Goal: Transaction & Acquisition: Obtain resource

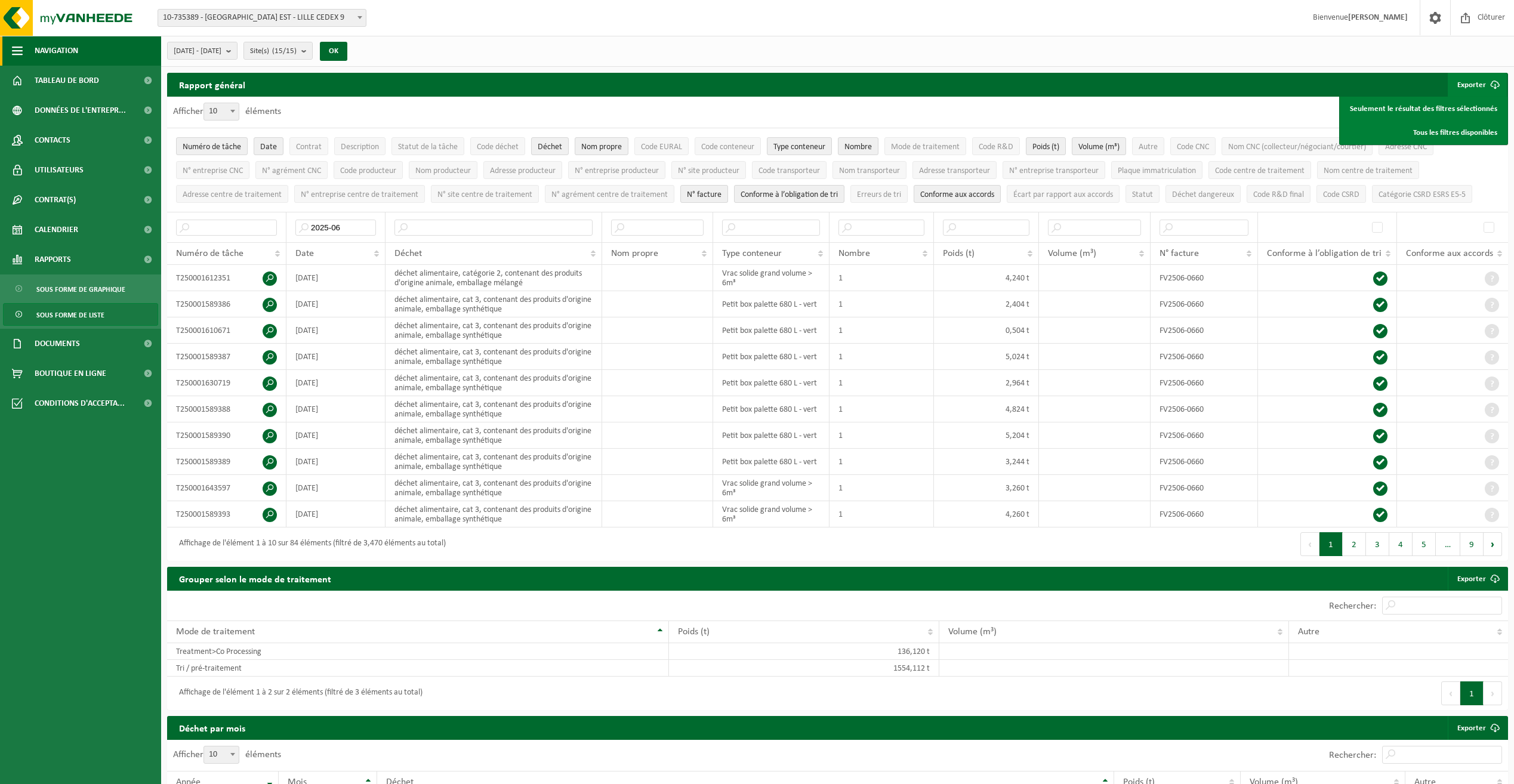
click at [51, 52] on span "Navigation" at bounding box center [56, 51] width 43 height 30
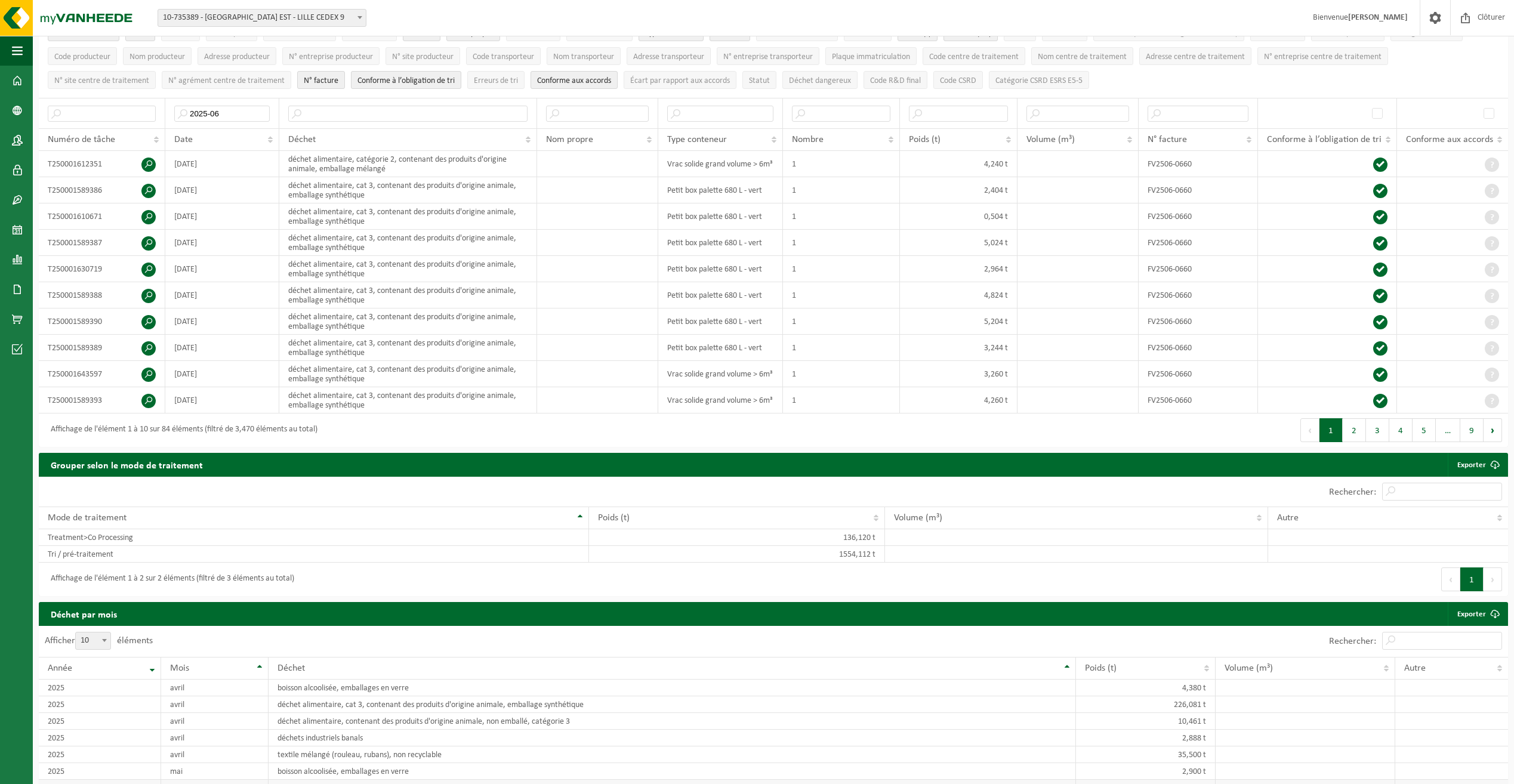
scroll to position [298, 0]
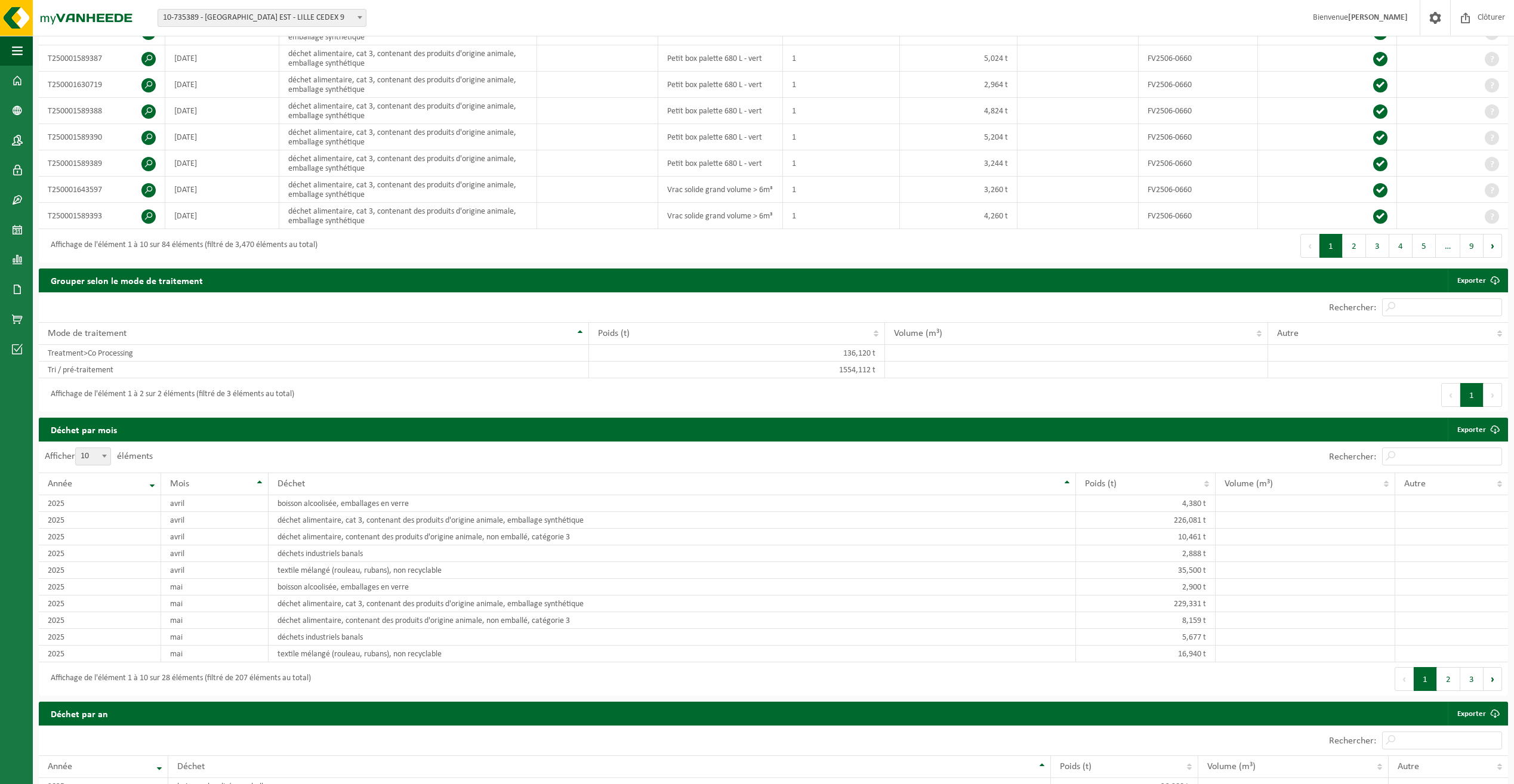
drag, startPoint x: 794, startPoint y: 715, endPoint x: 901, endPoint y: 716, distance: 107.0
click at [901, 716] on div "Déchet par an Exporter" at bounding box center [773, 713] width 1469 height 24
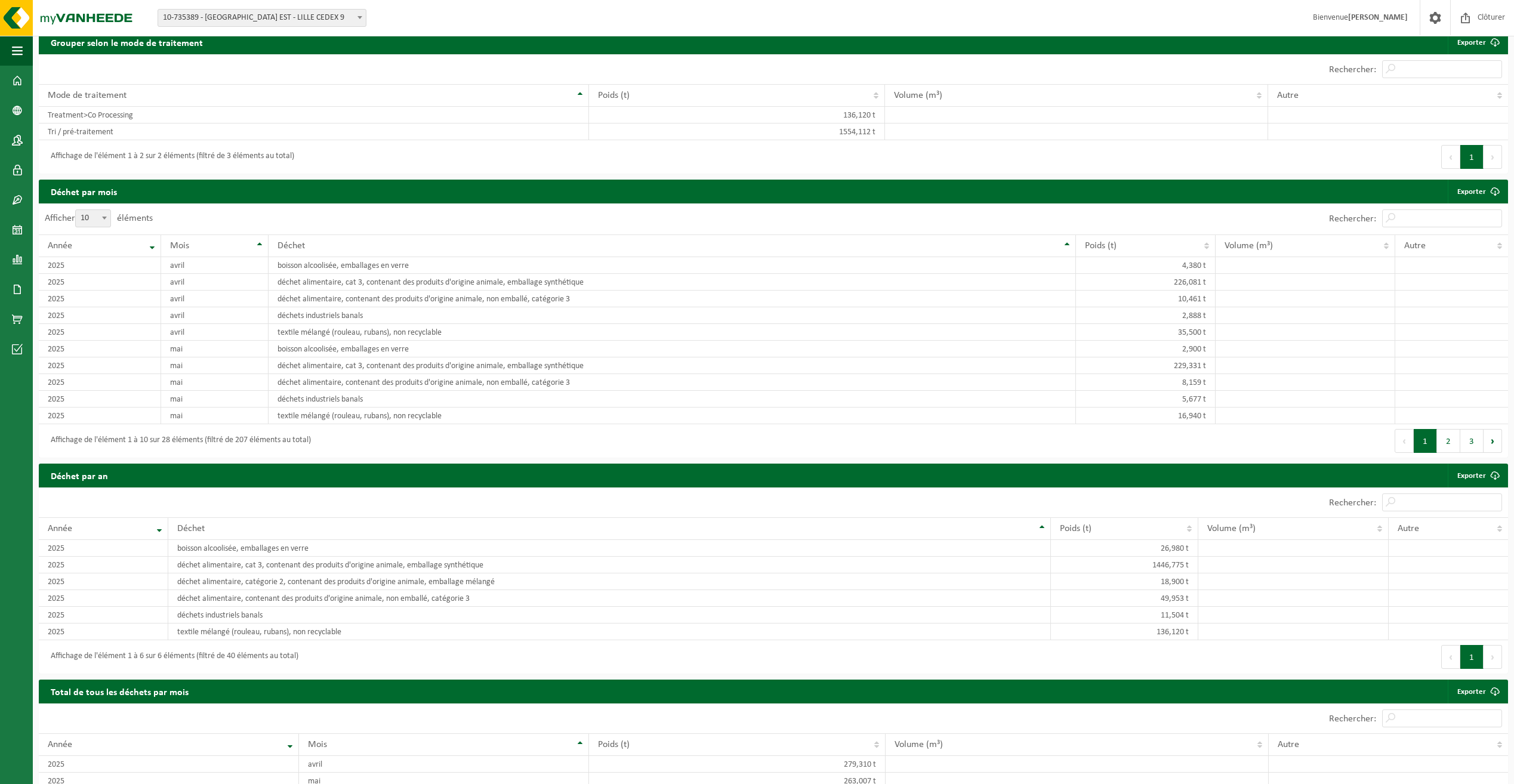
scroll to position [537, 0]
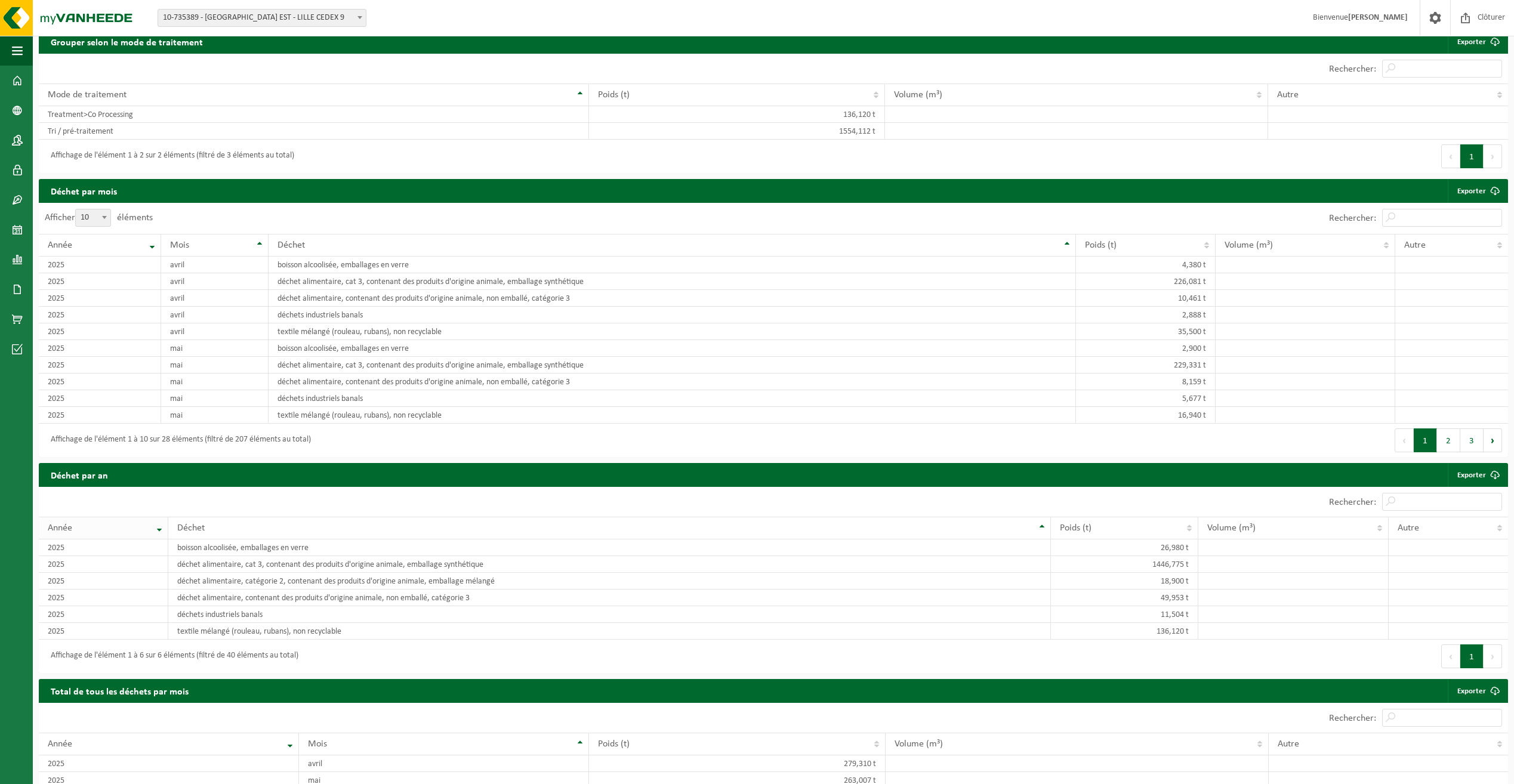
click at [155, 522] on th "Année" at bounding box center [104, 528] width 129 height 22
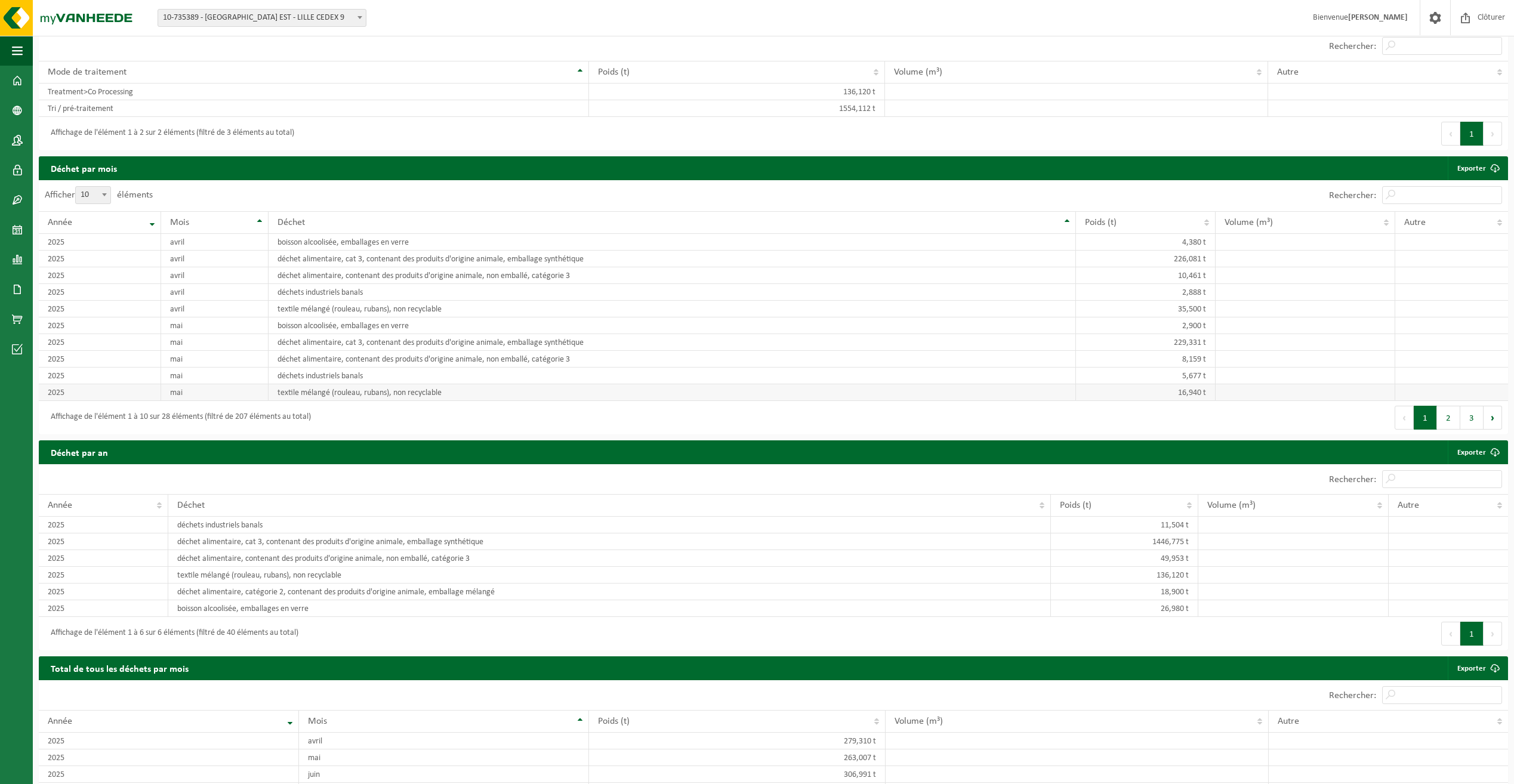
scroll to position [597, 0]
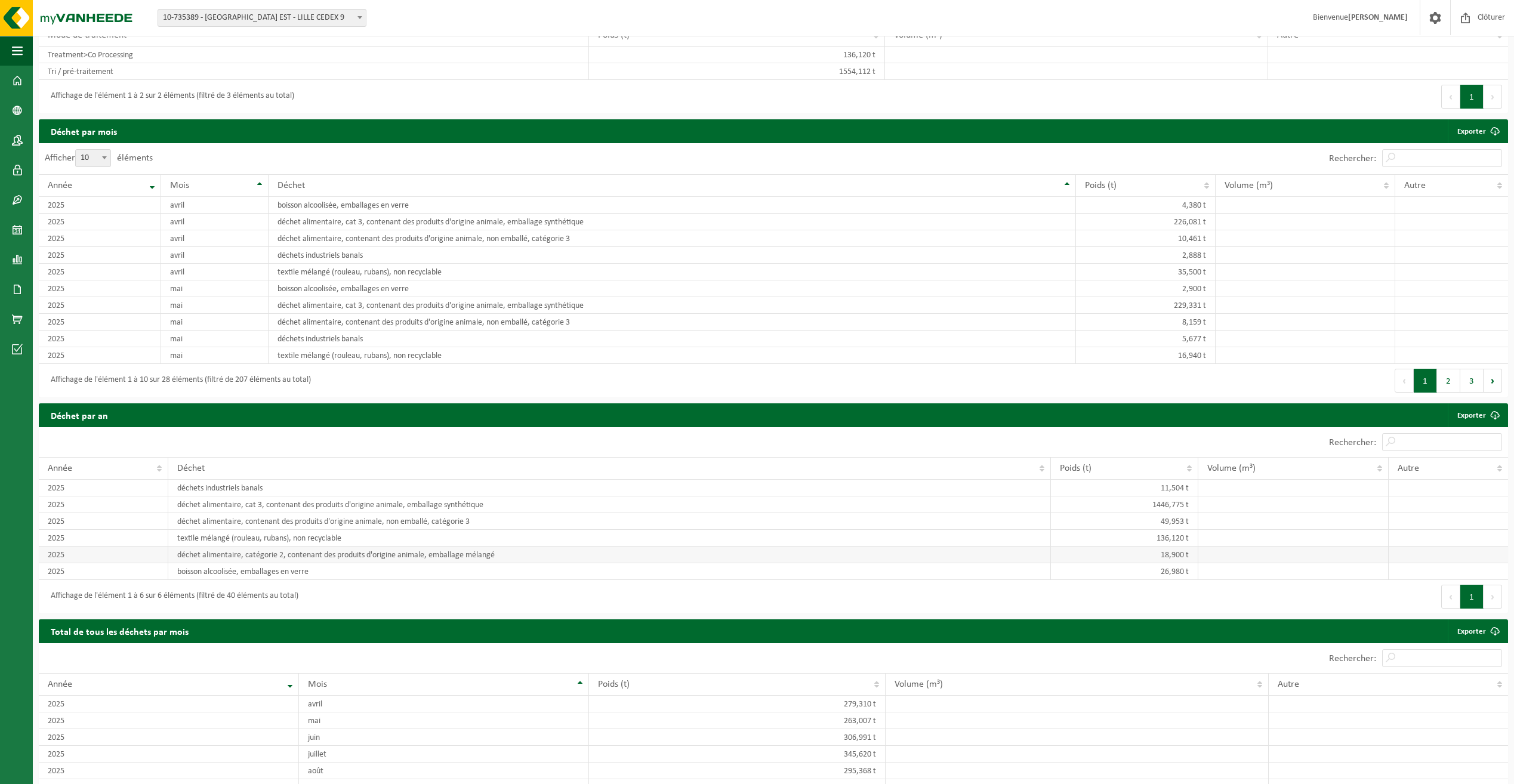
click at [1169, 551] on td "18,900 t" at bounding box center [1124, 555] width 147 height 17
click at [388, 554] on td "déchet alimentaire, catégorie 2, contenant des produits d'origine animale, emba…" at bounding box center [609, 555] width 882 height 17
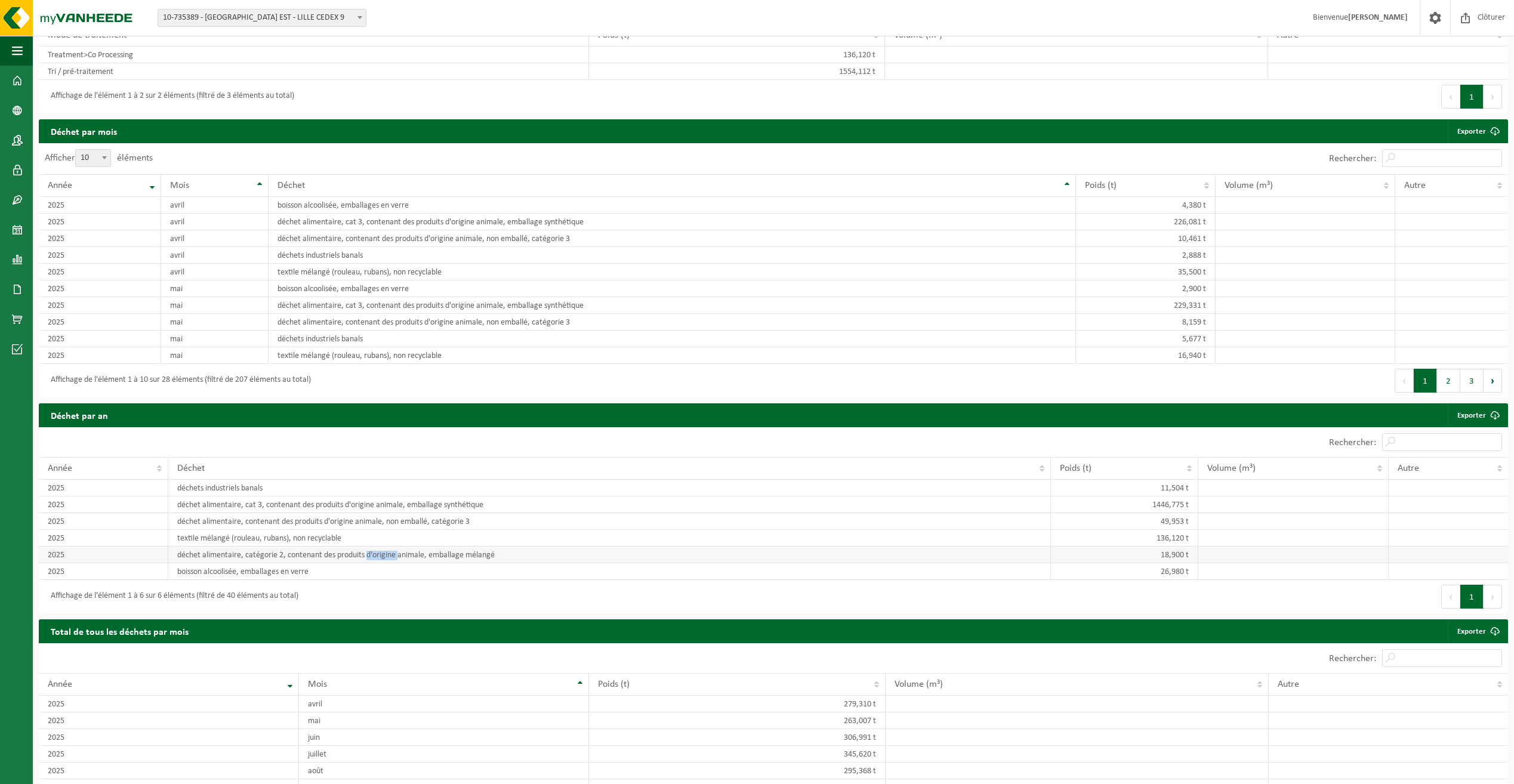
click at [388, 554] on td "déchet alimentaire, catégorie 2, contenant des produits d'origine animale, emba…" at bounding box center [609, 555] width 882 height 17
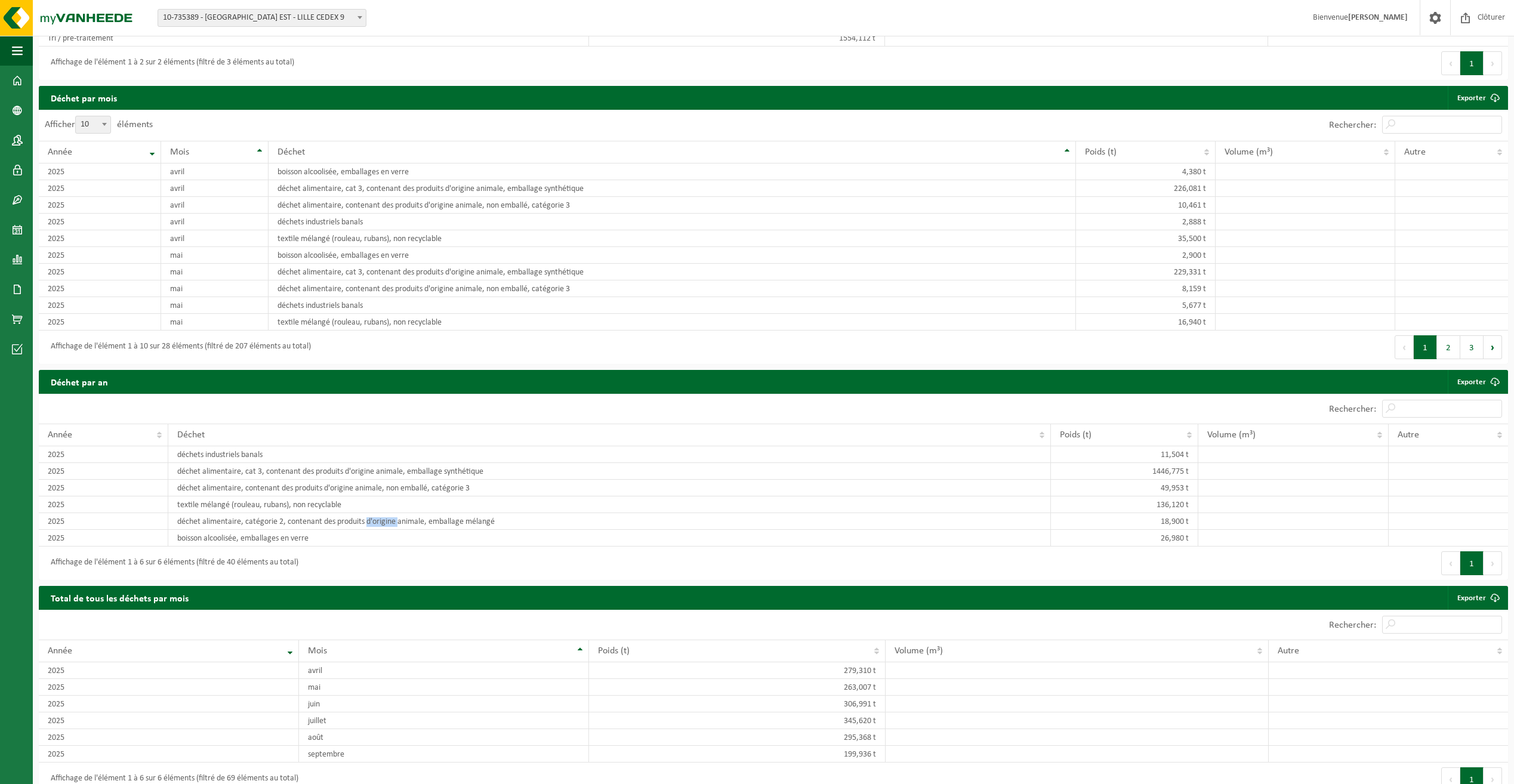
scroll to position [645, 0]
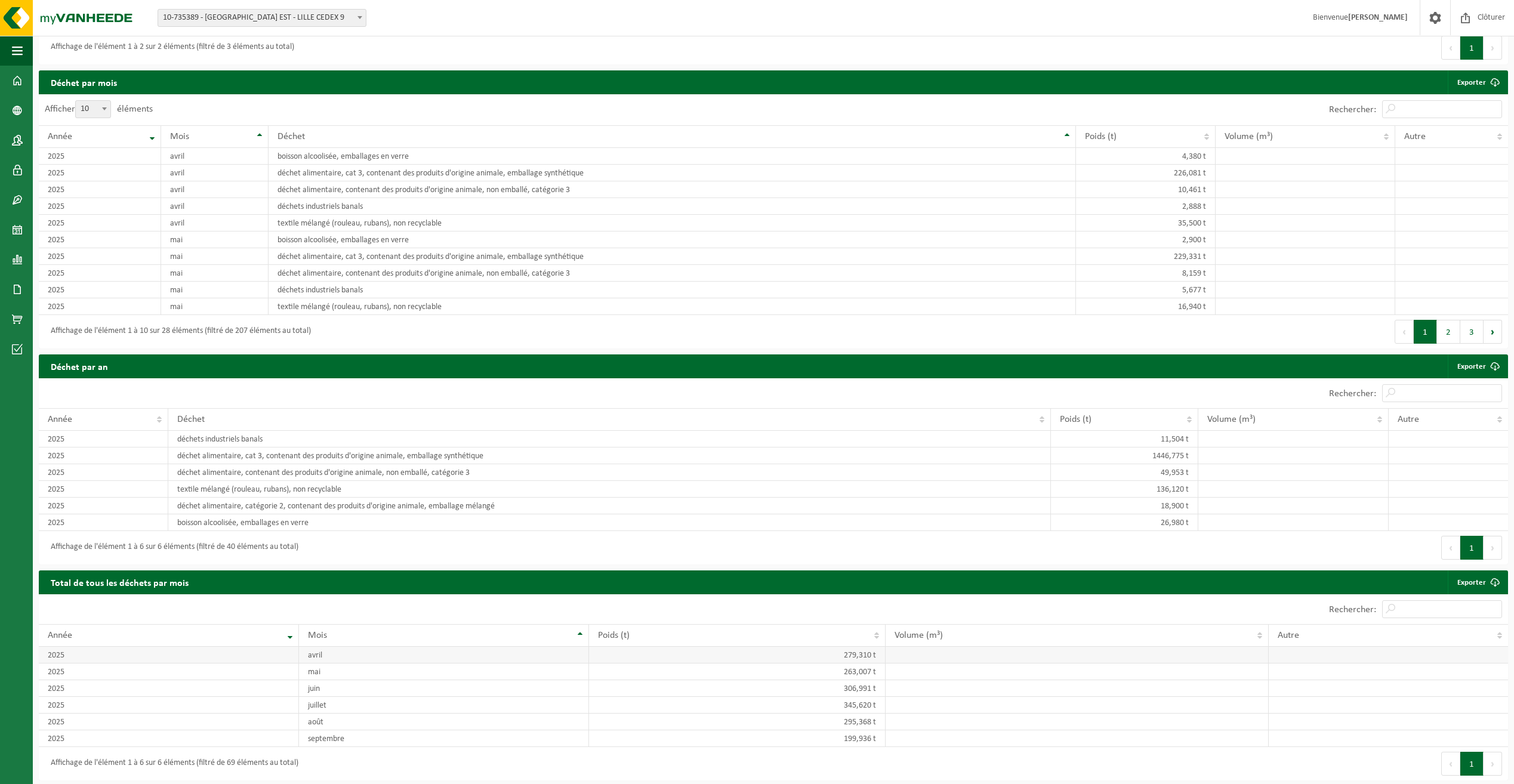
click at [856, 654] on td "279,310 t" at bounding box center [737, 655] width 296 height 17
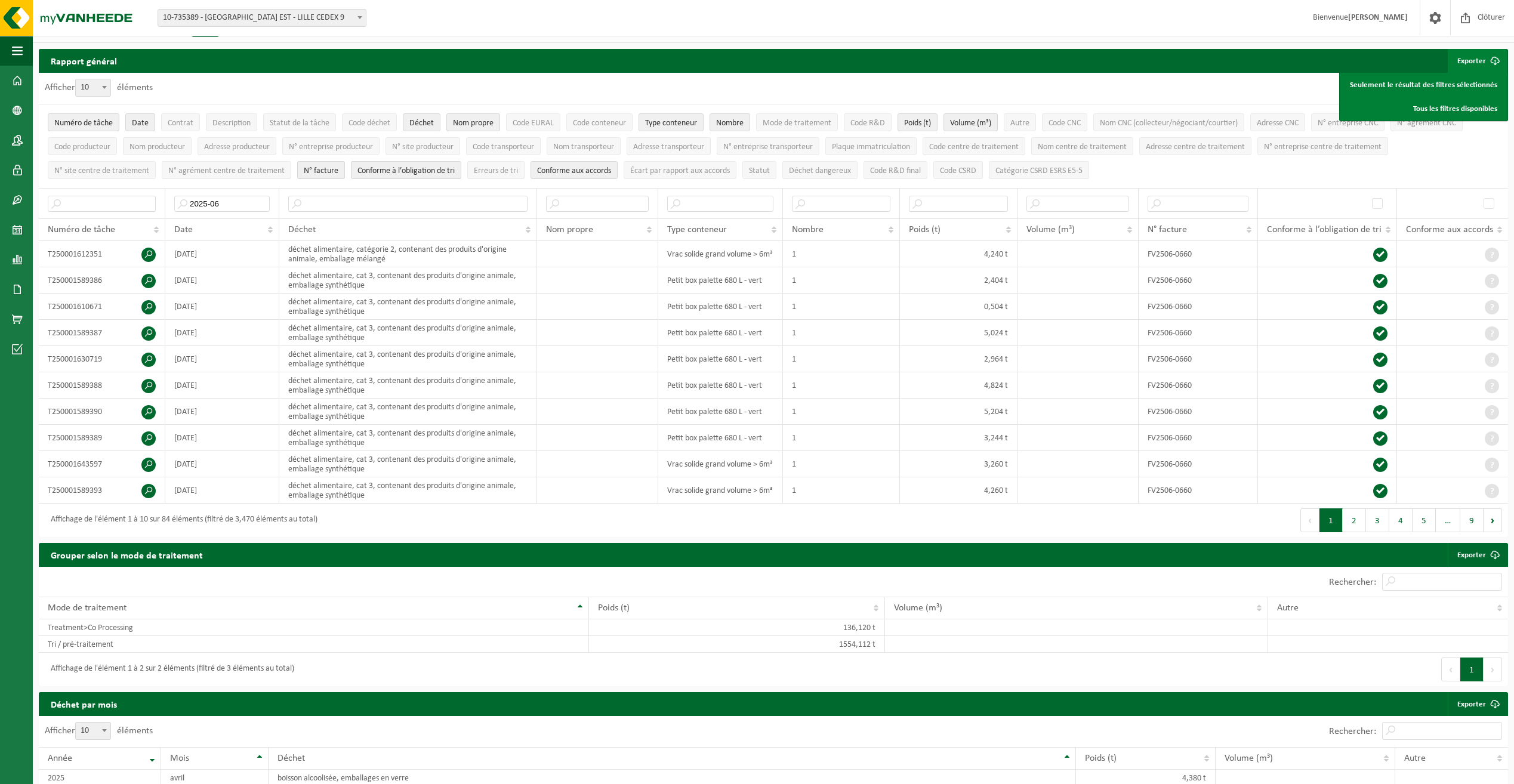
scroll to position [0, 0]
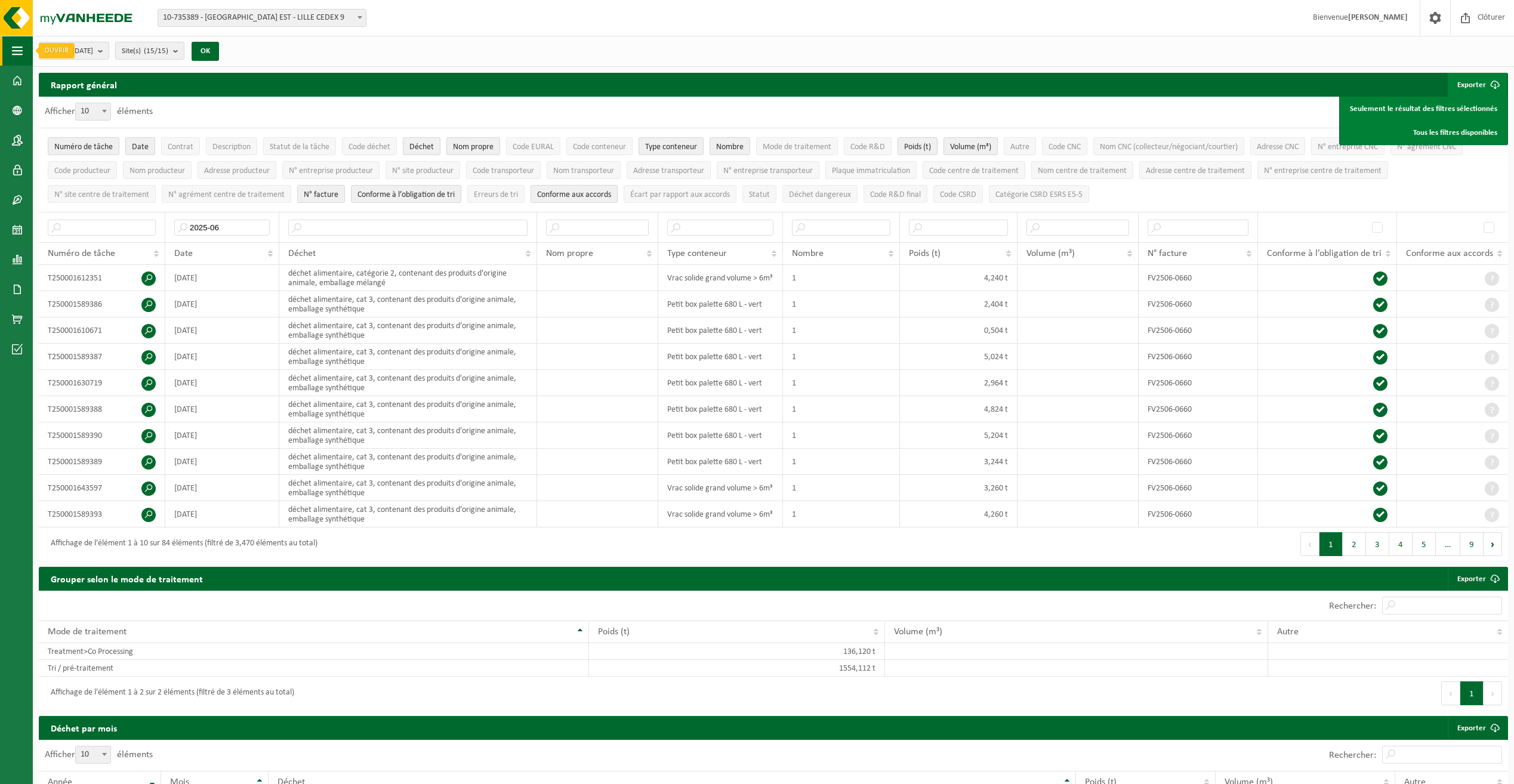
click at [13, 53] on span "button" at bounding box center [17, 51] width 11 height 30
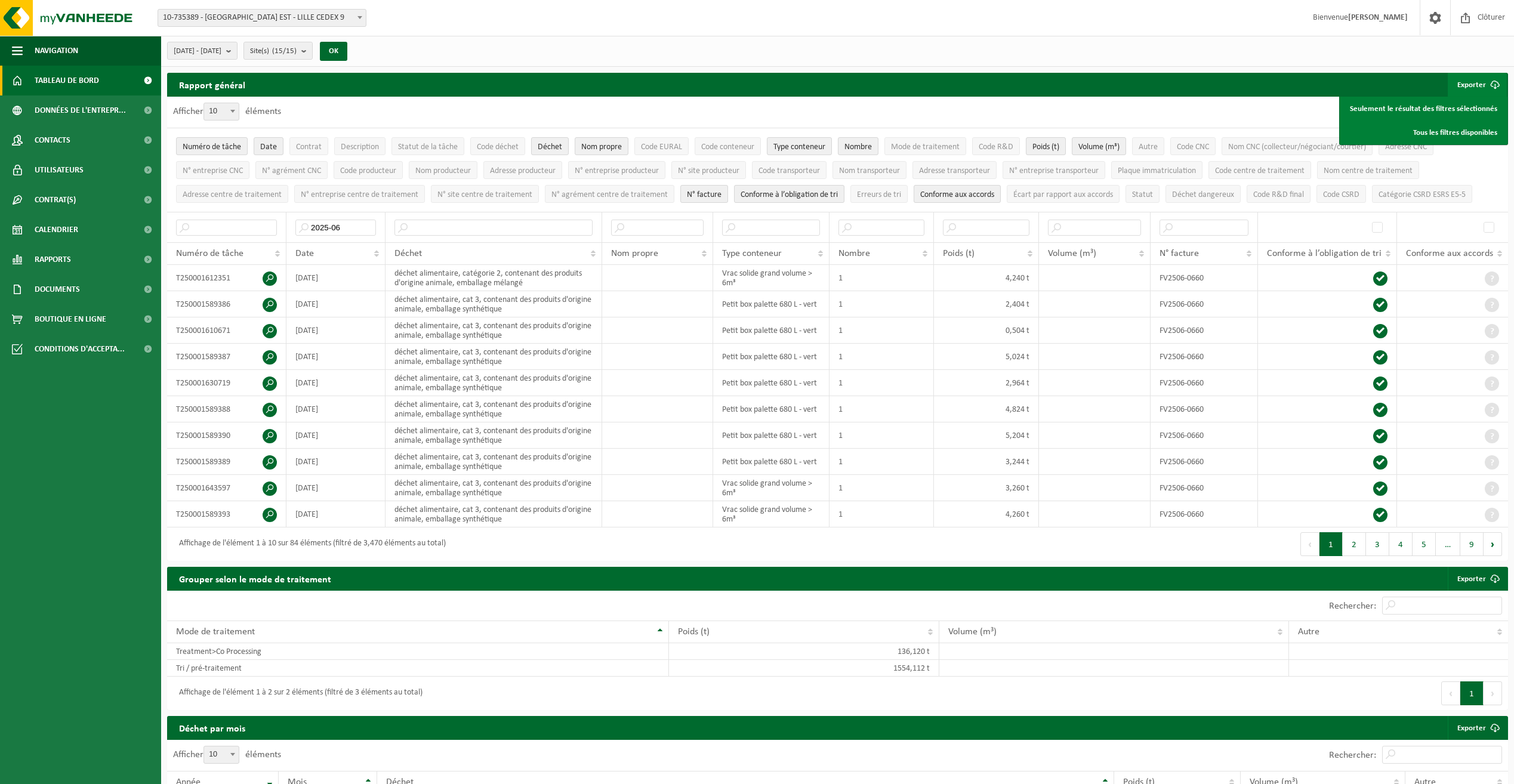
click at [58, 82] on span "Tableau de bord" at bounding box center [67, 81] width 65 height 30
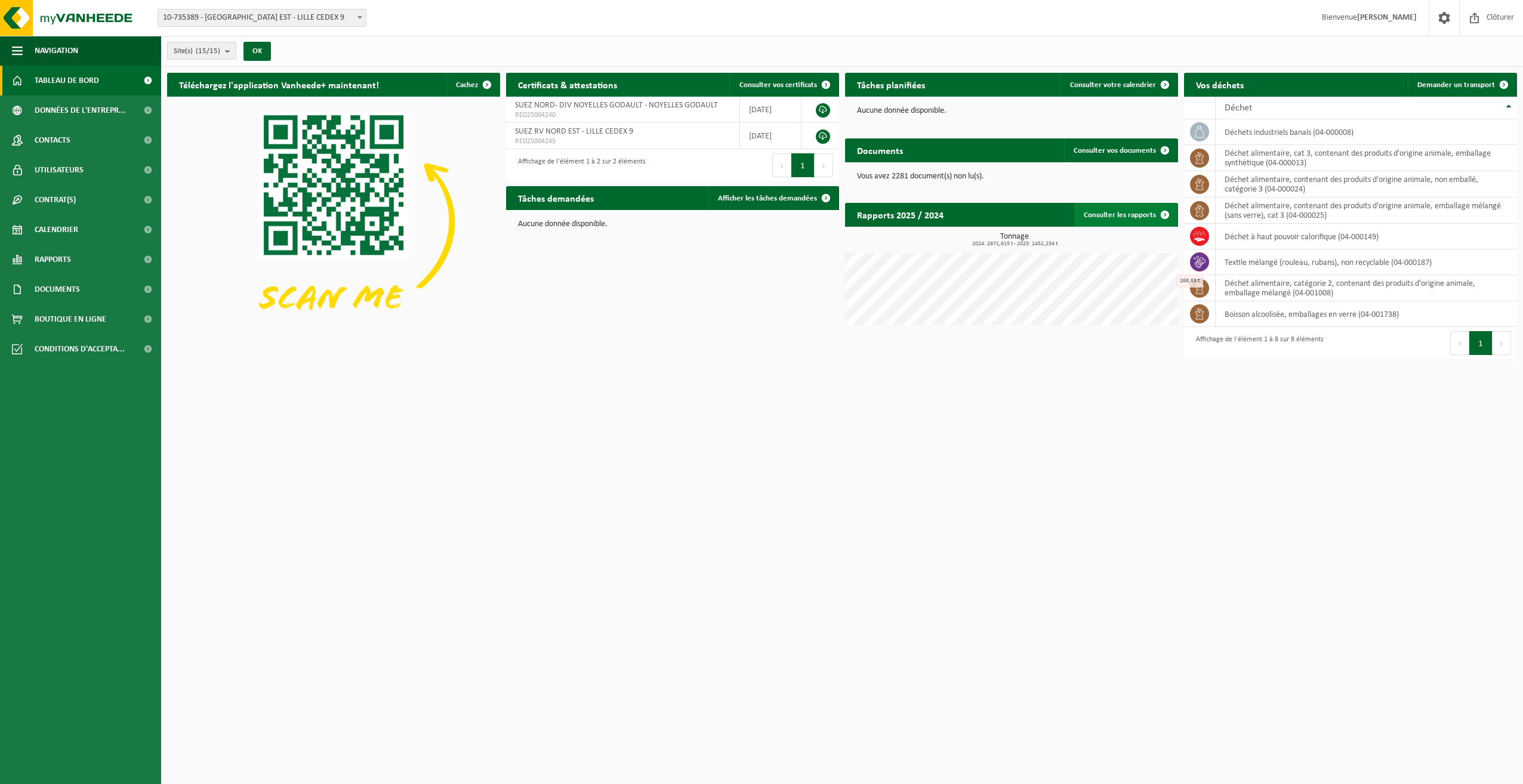
click at [1145, 216] on link "Consulter les rapports" at bounding box center [1125, 214] width 102 height 24
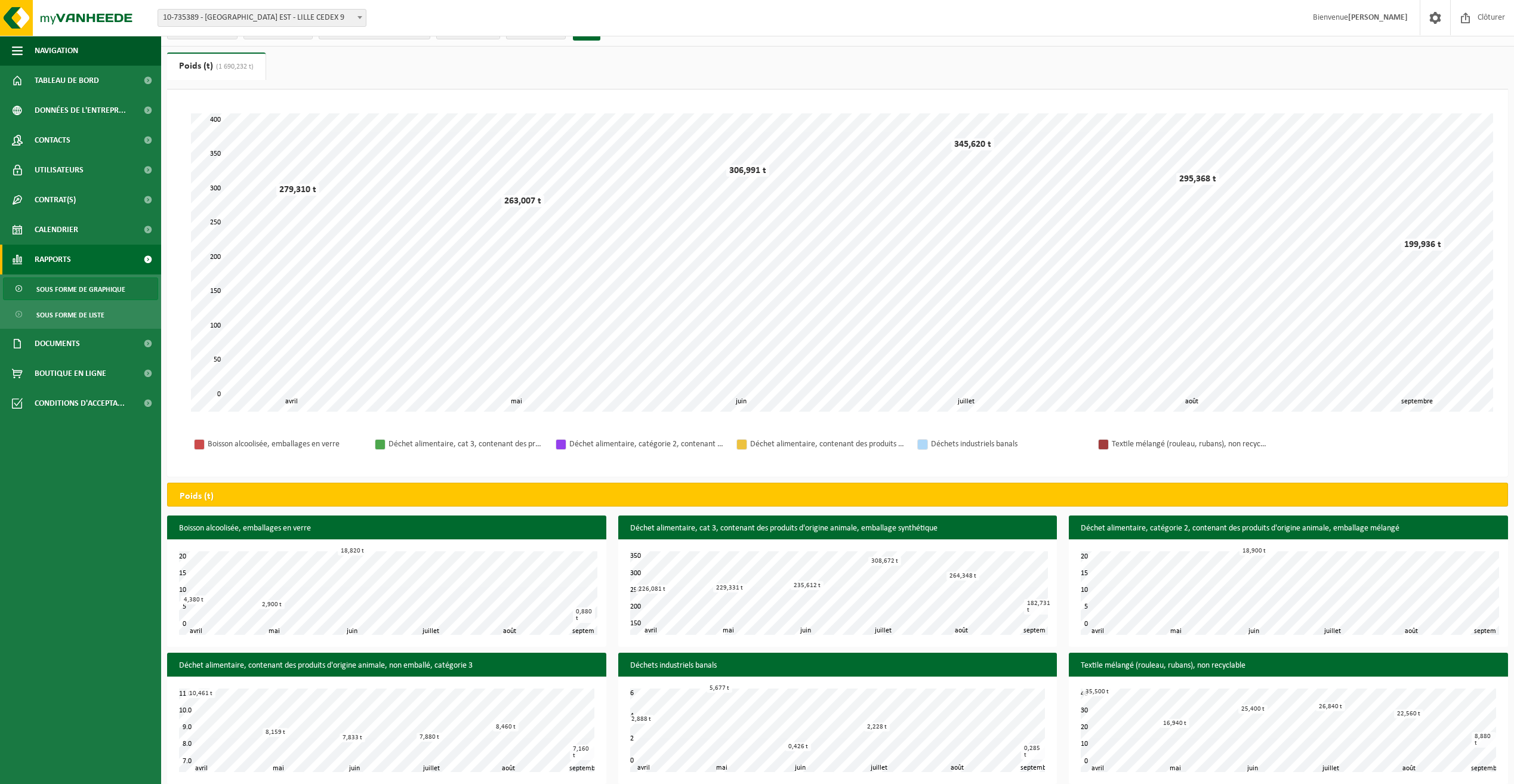
scroll to position [31, 0]
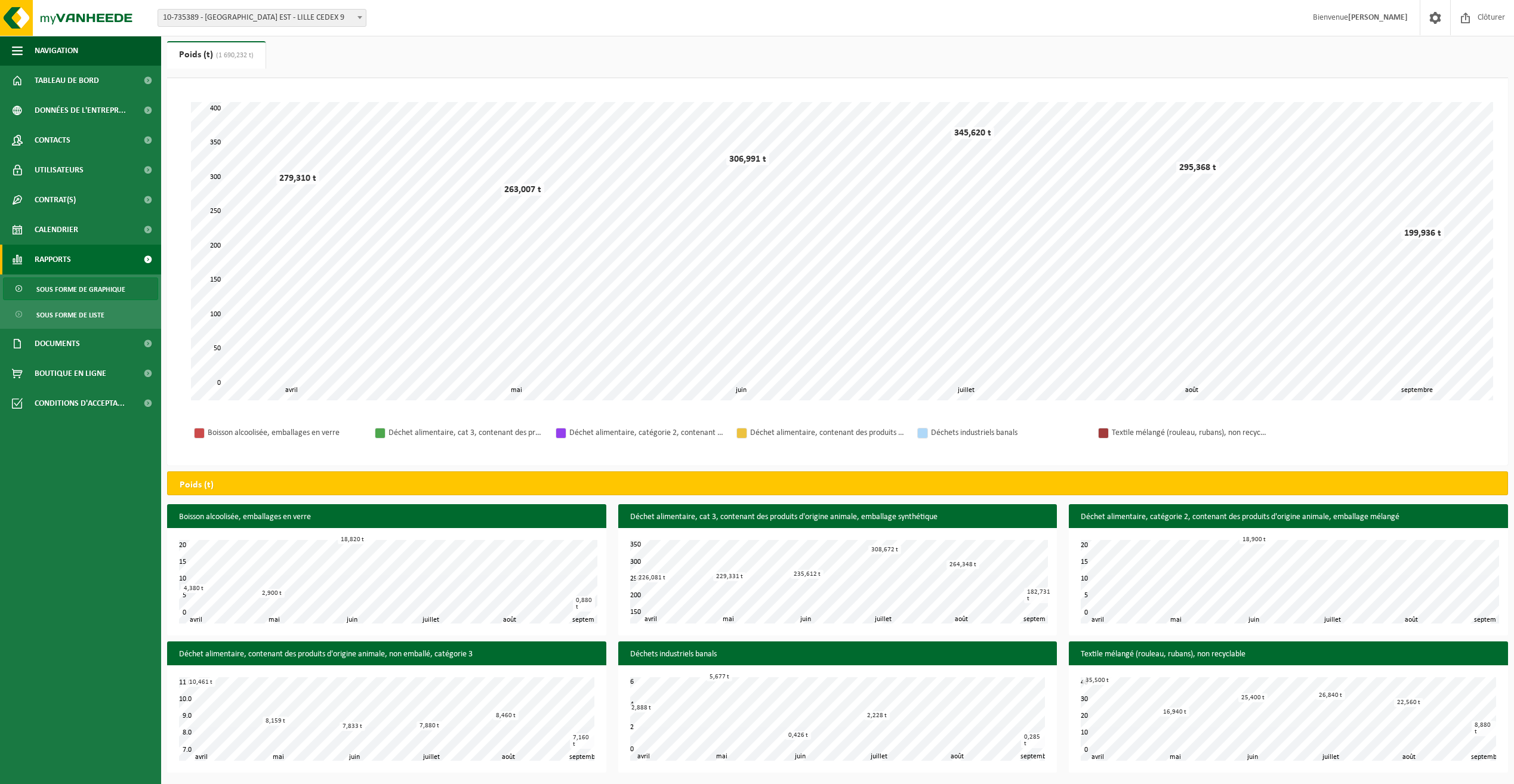
click at [52, 262] on span "Rapports" at bounding box center [52, 259] width 36 height 30
click at [18, 260] on span at bounding box center [17, 259] width 11 height 30
click at [63, 317] on span "Sous forme de liste" at bounding box center [70, 315] width 68 height 22
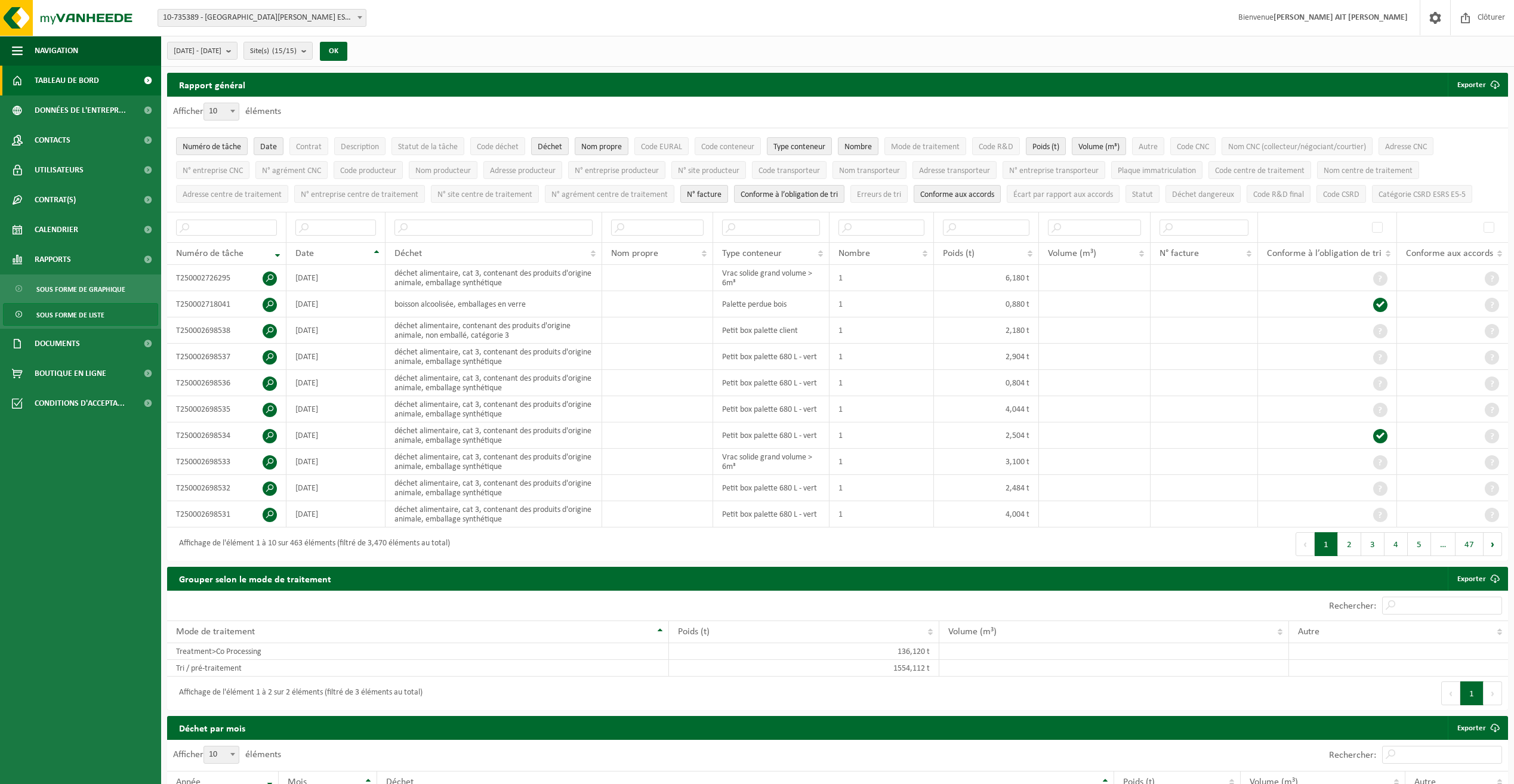
click at [61, 79] on span "Tableau de bord" at bounding box center [67, 81] width 65 height 30
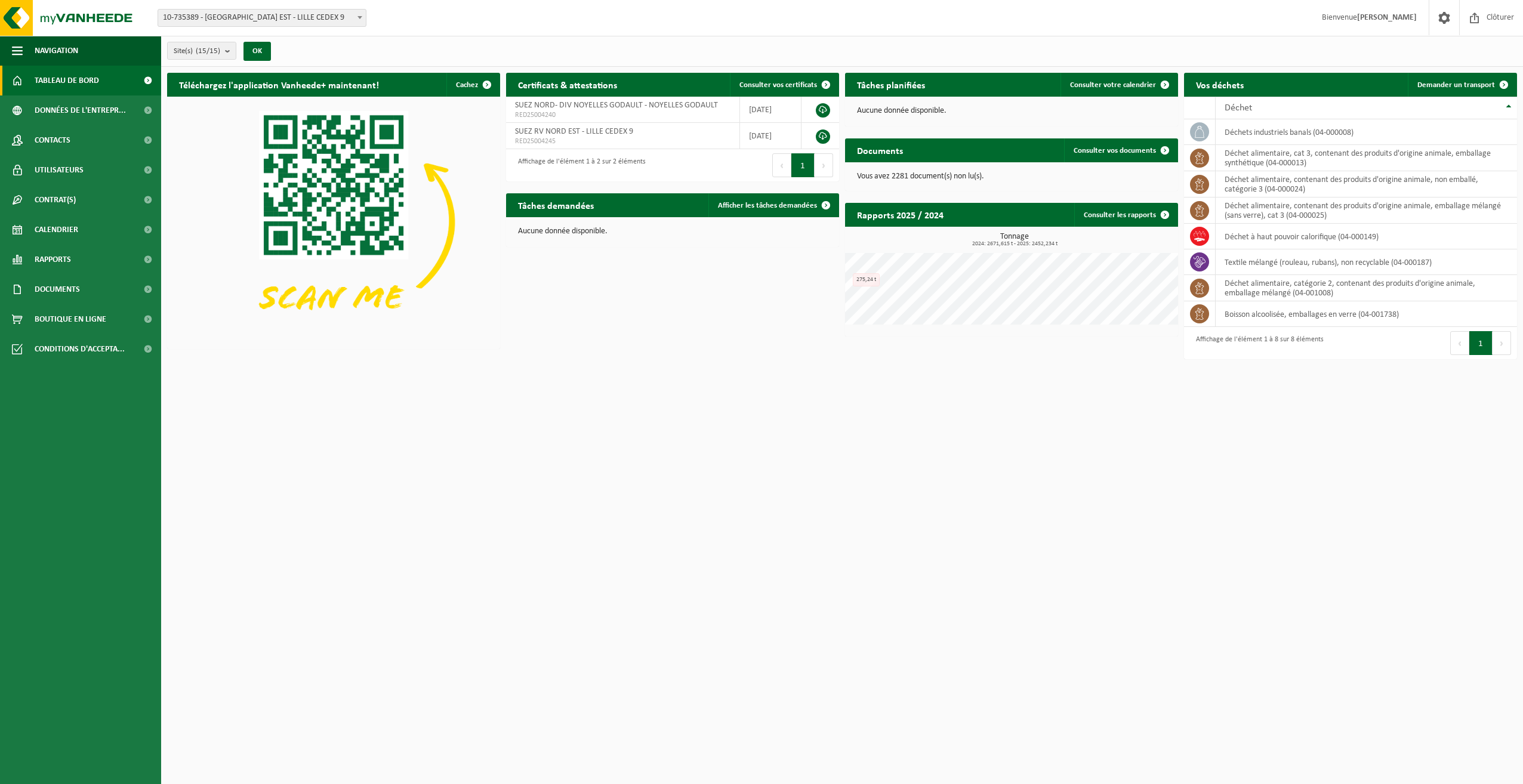
click at [1022, 471] on html "Site: 10-735389 - SUEZ RV NORD EST - LILLE CEDEX 9 10-964378 - CHANITER BREBIER…" at bounding box center [761, 392] width 1523 height 784
click at [83, 116] on span "Données de l'entrepr..." at bounding box center [80, 110] width 91 height 30
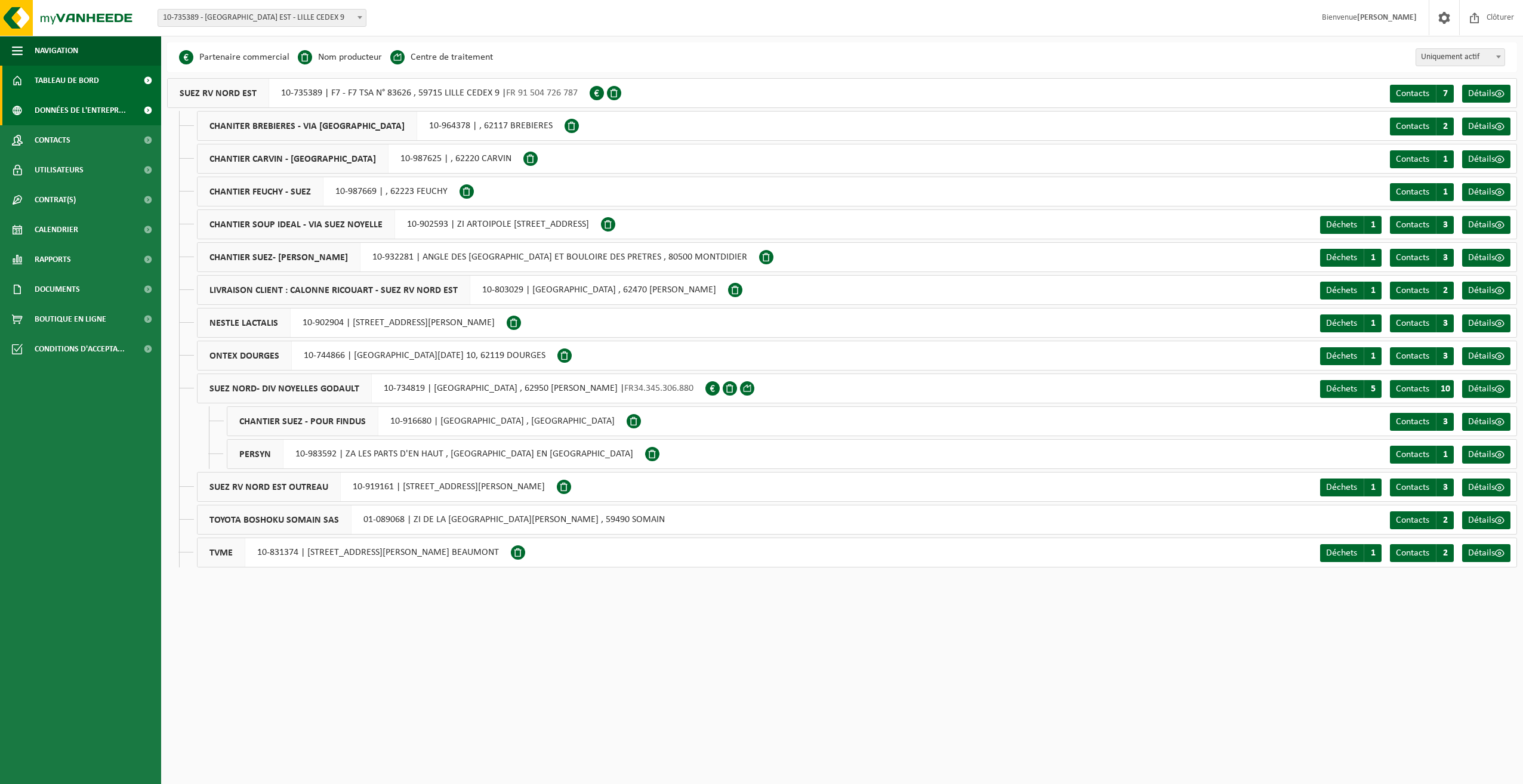
click at [65, 84] on span "Tableau de bord" at bounding box center [67, 81] width 65 height 30
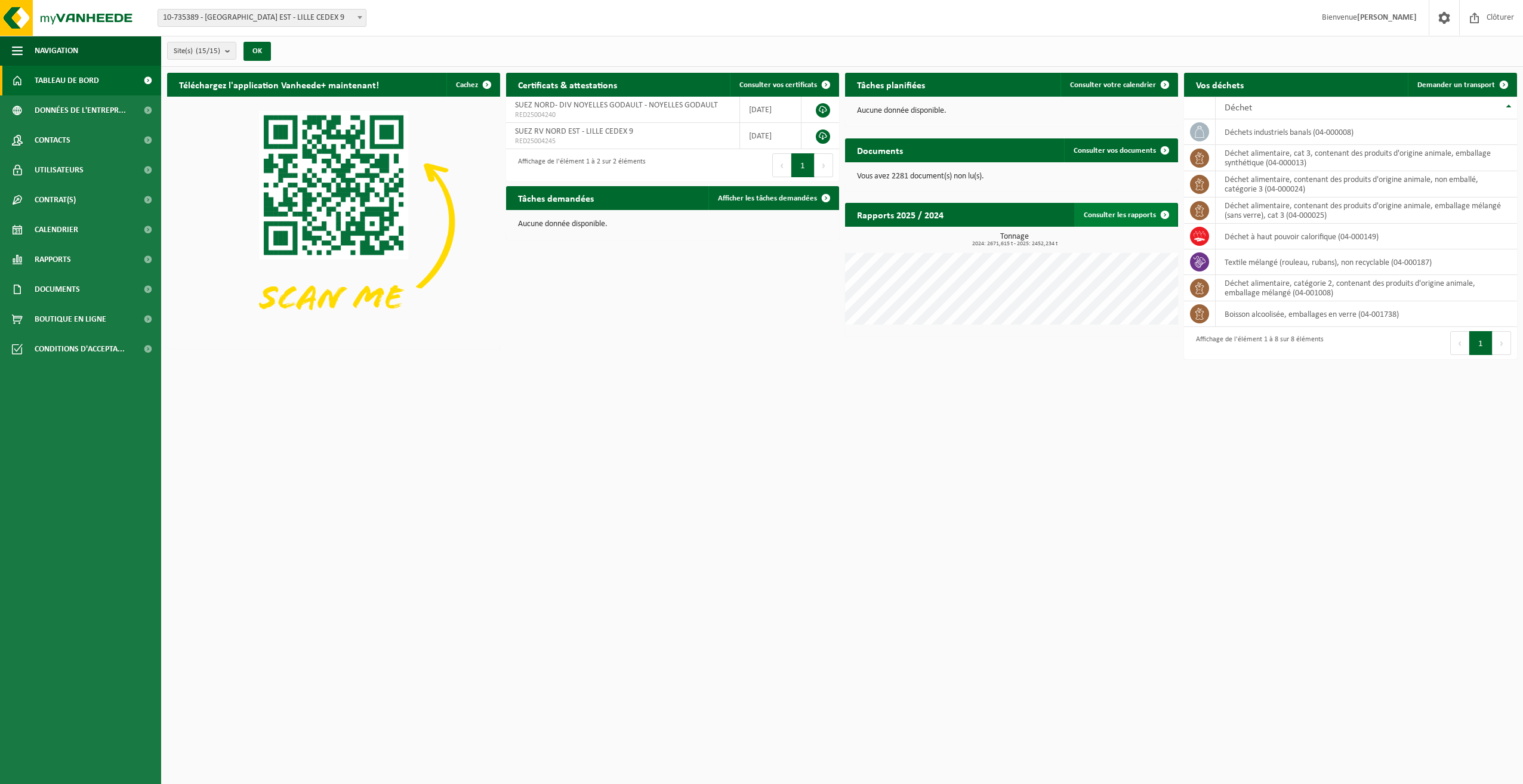
click at [1126, 216] on link "Consulter les rapports" at bounding box center [1125, 214] width 102 height 24
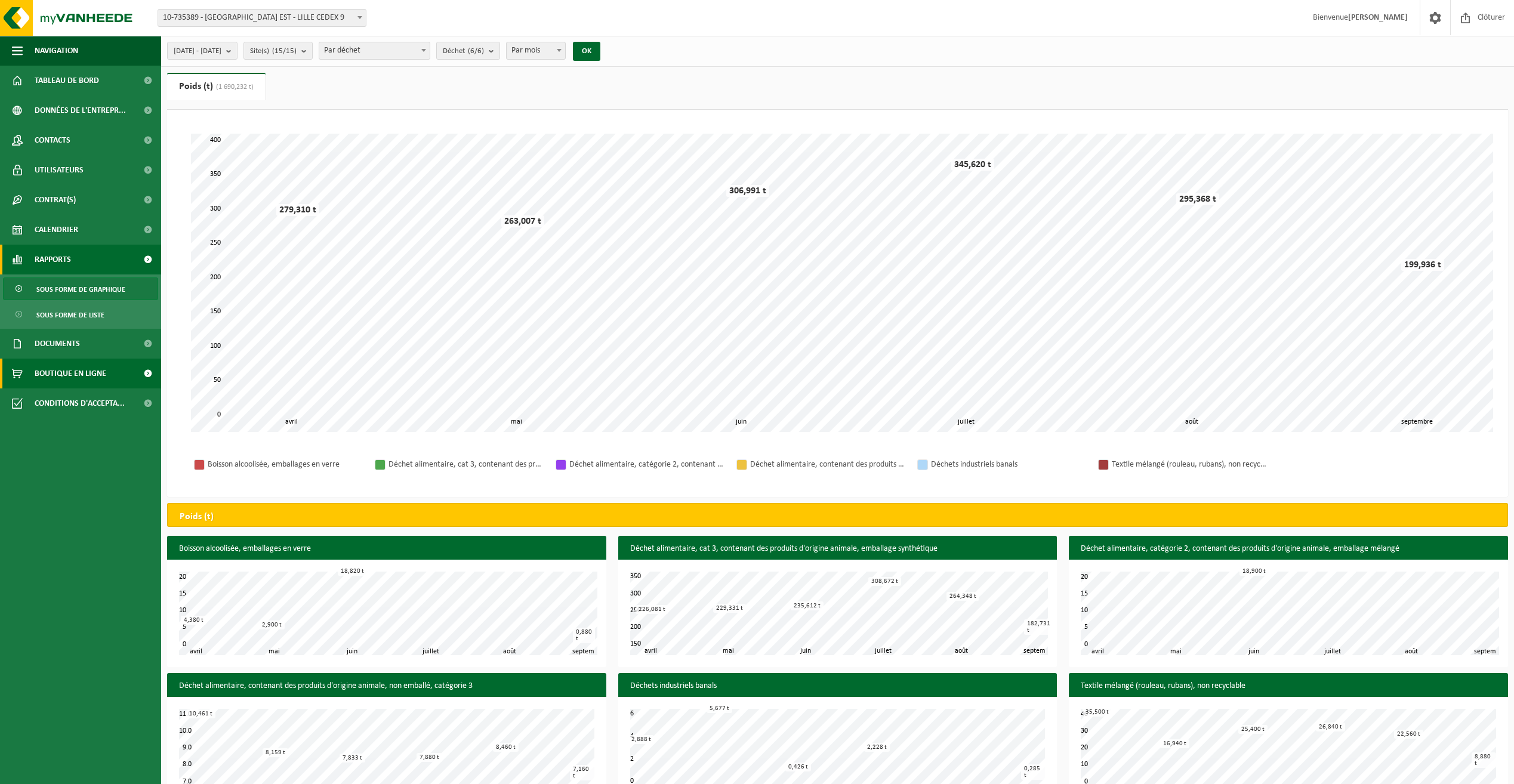
click at [78, 373] on span "Boutique en ligne" at bounding box center [70, 373] width 72 height 30
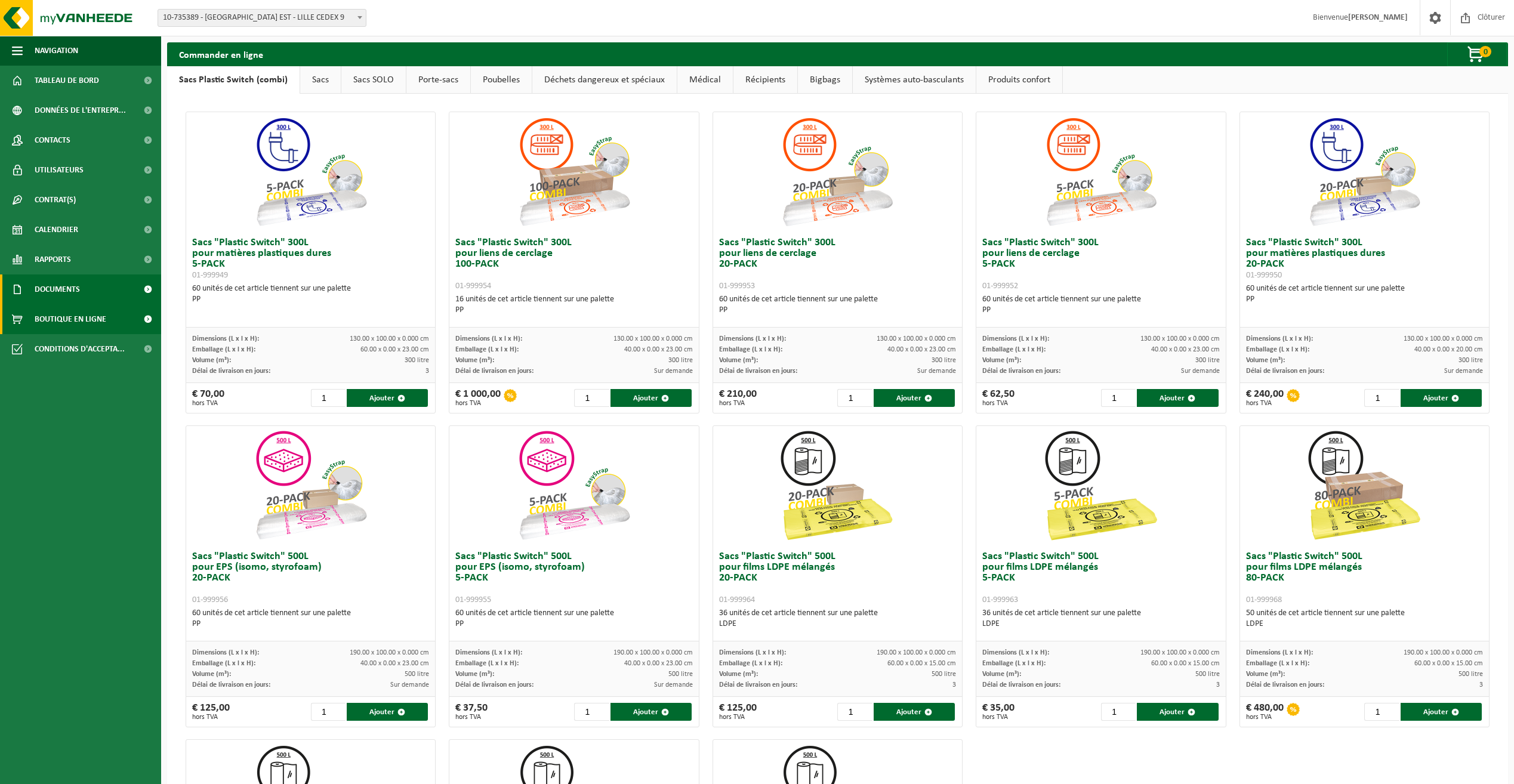
click at [59, 286] on span "Documents" at bounding box center [57, 289] width 45 height 30
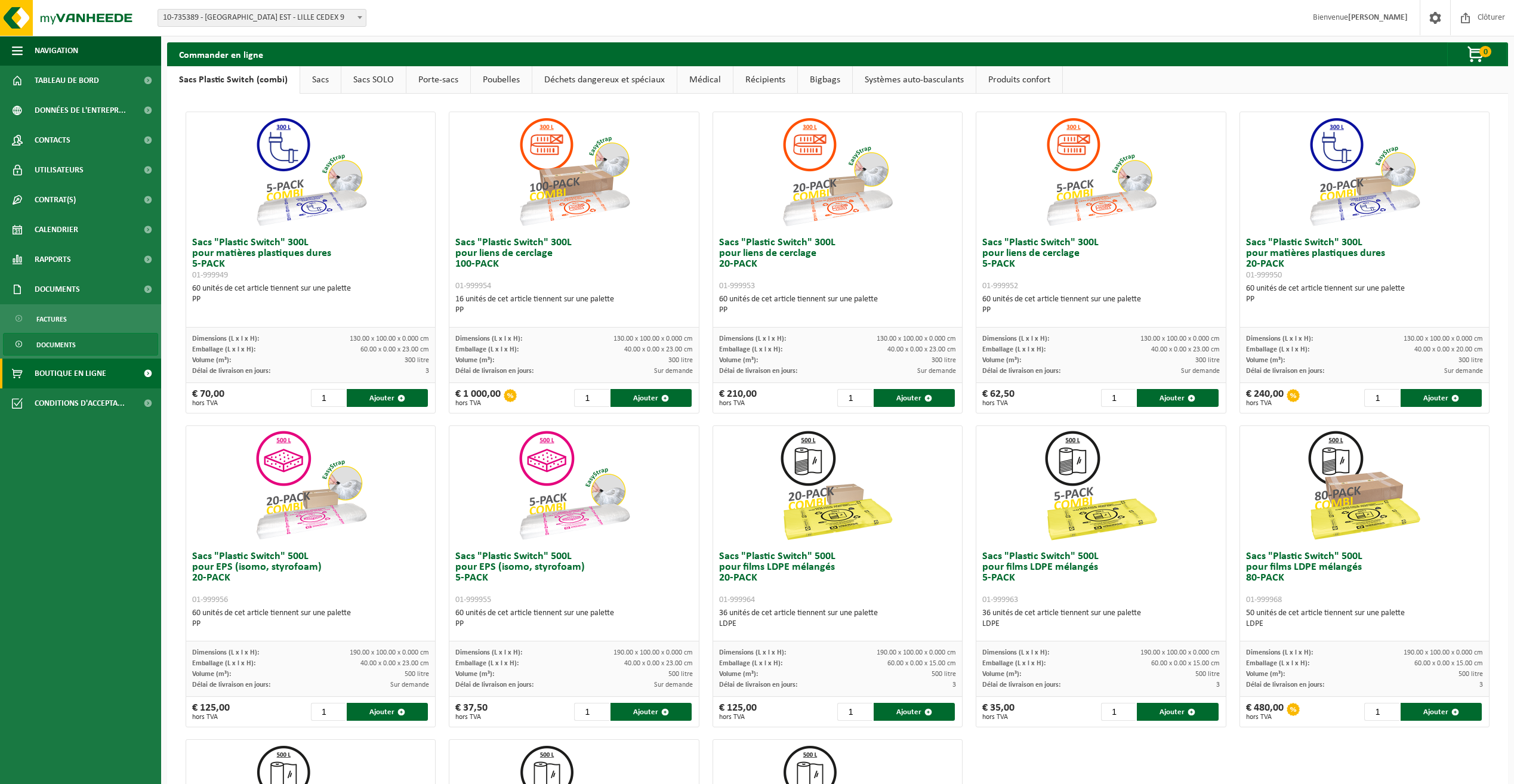
click at [58, 347] on span "Documents" at bounding box center [56, 345] width 40 height 22
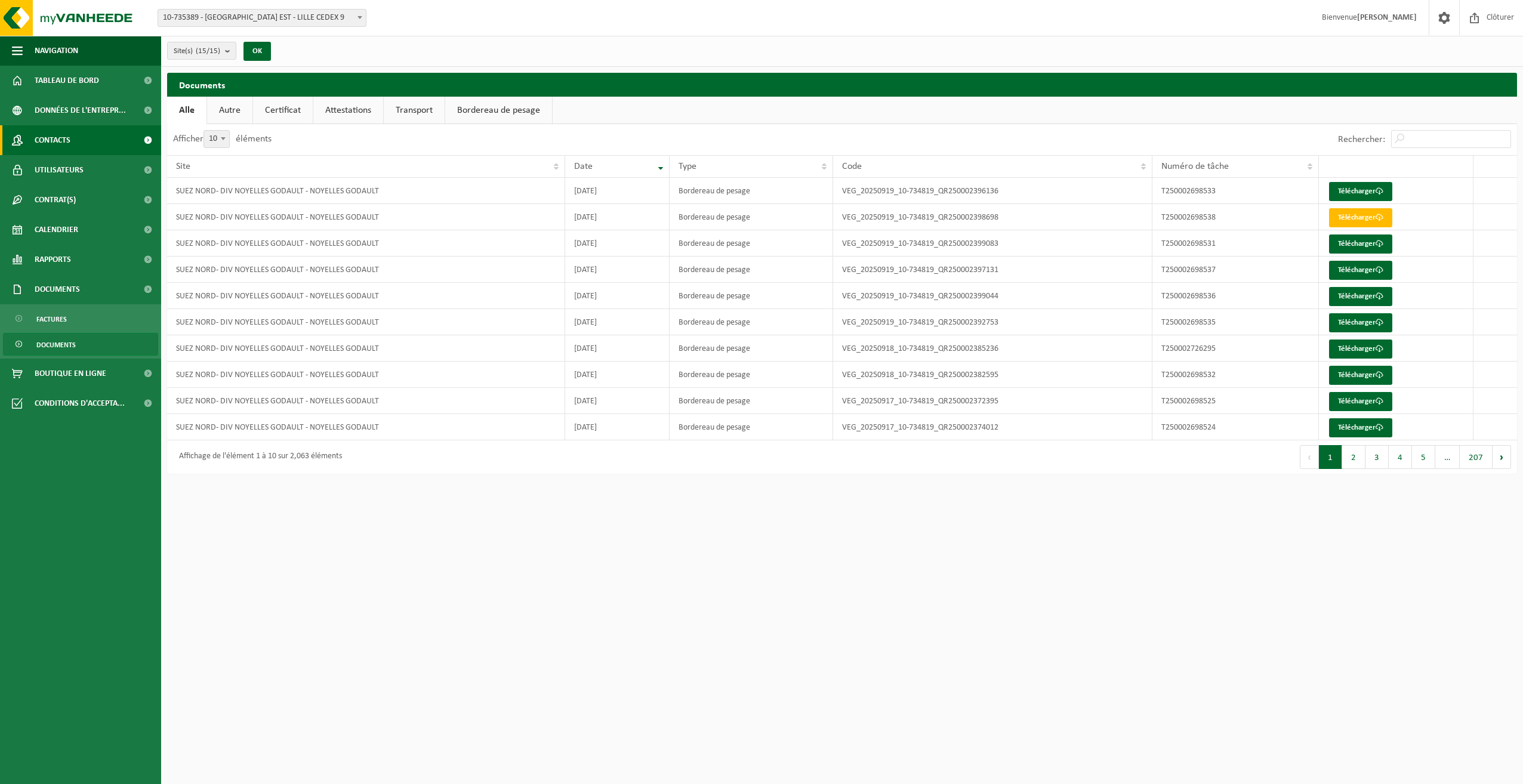
click at [67, 142] on span "Contacts" at bounding box center [52, 140] width 36 height 30
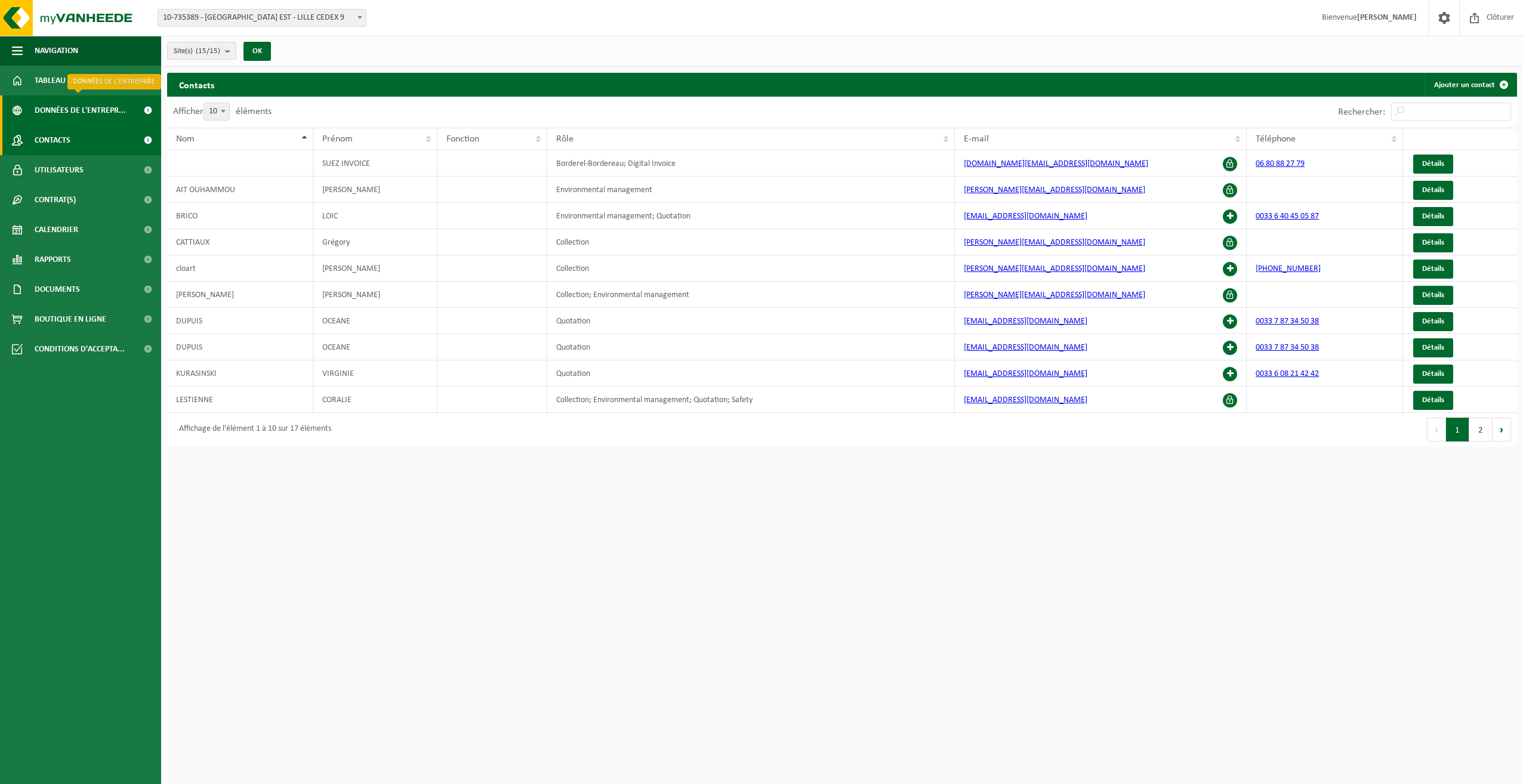
click at [67, 112] on span "Données de l'entrepr..." at bounding box center [80, 110] width 91 height 30
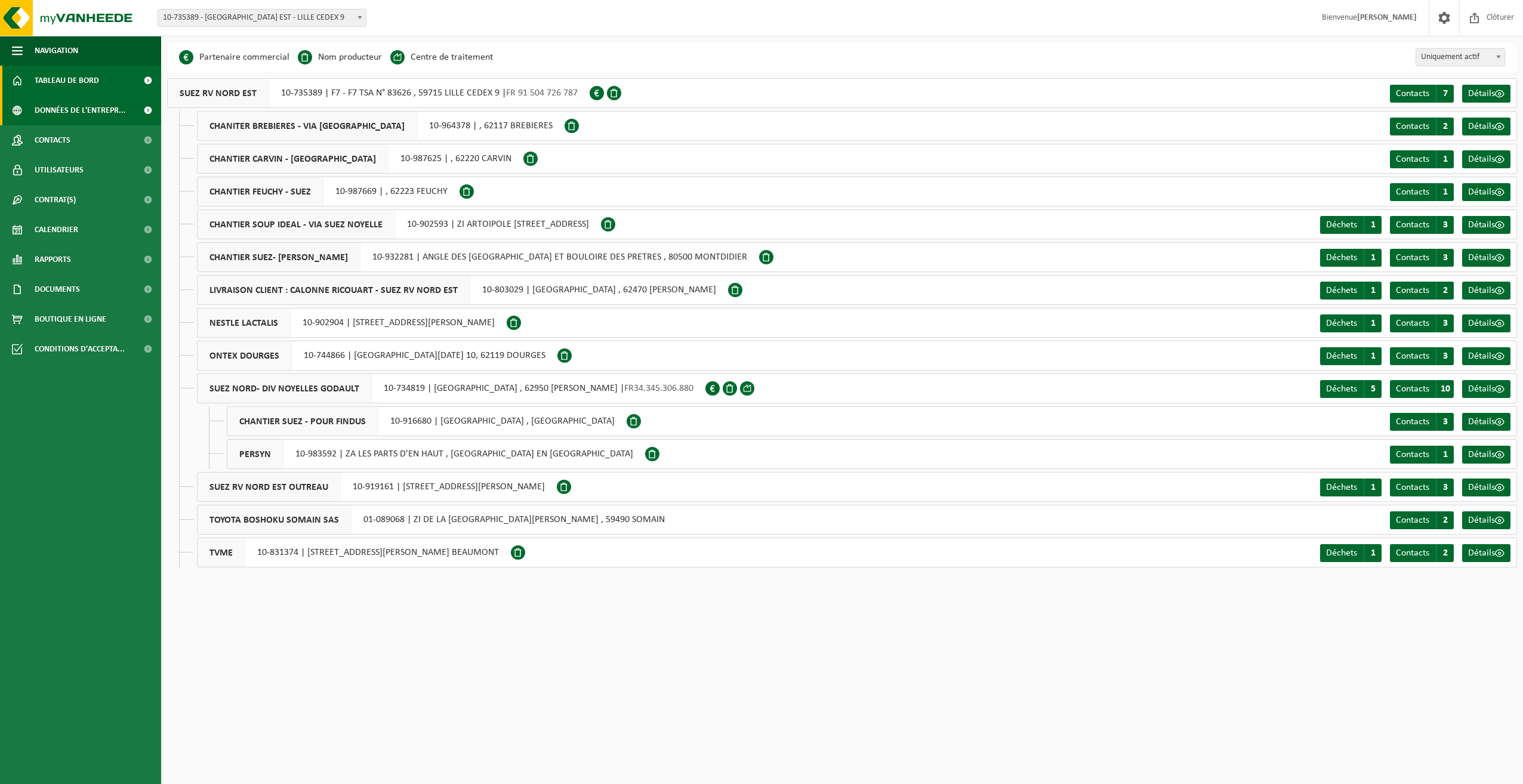
click at [80, 83] on span "Tableau de bord" at bounding box center [67, 81] width 65 height 30
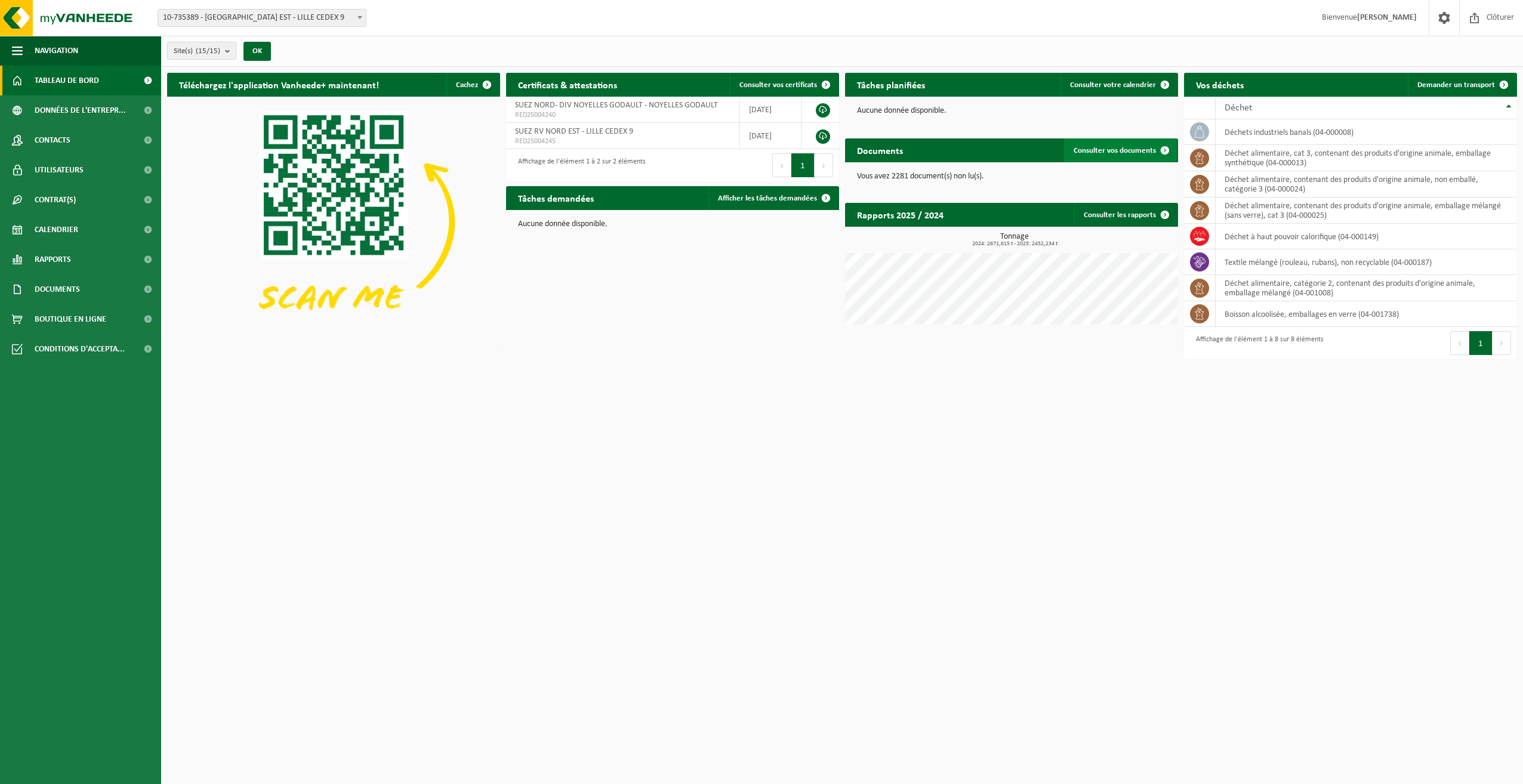
click at [1130, 150] on span "Consulter vos documents" at bounding box center [1114, 150] width 83 height 8
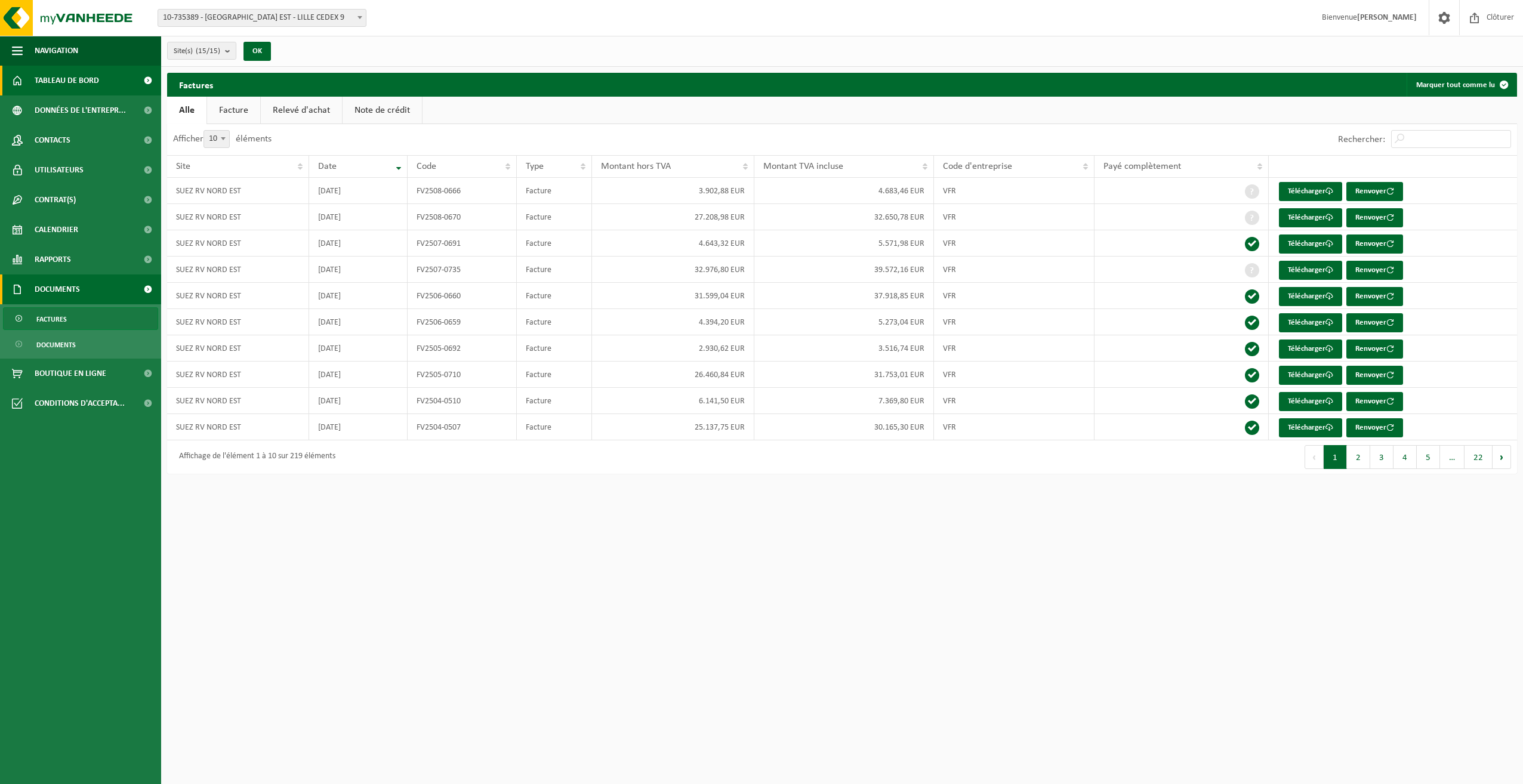
click at [69, 80] on span "Tableau de bord" at bounding box center [67, 81] width 65 height 30
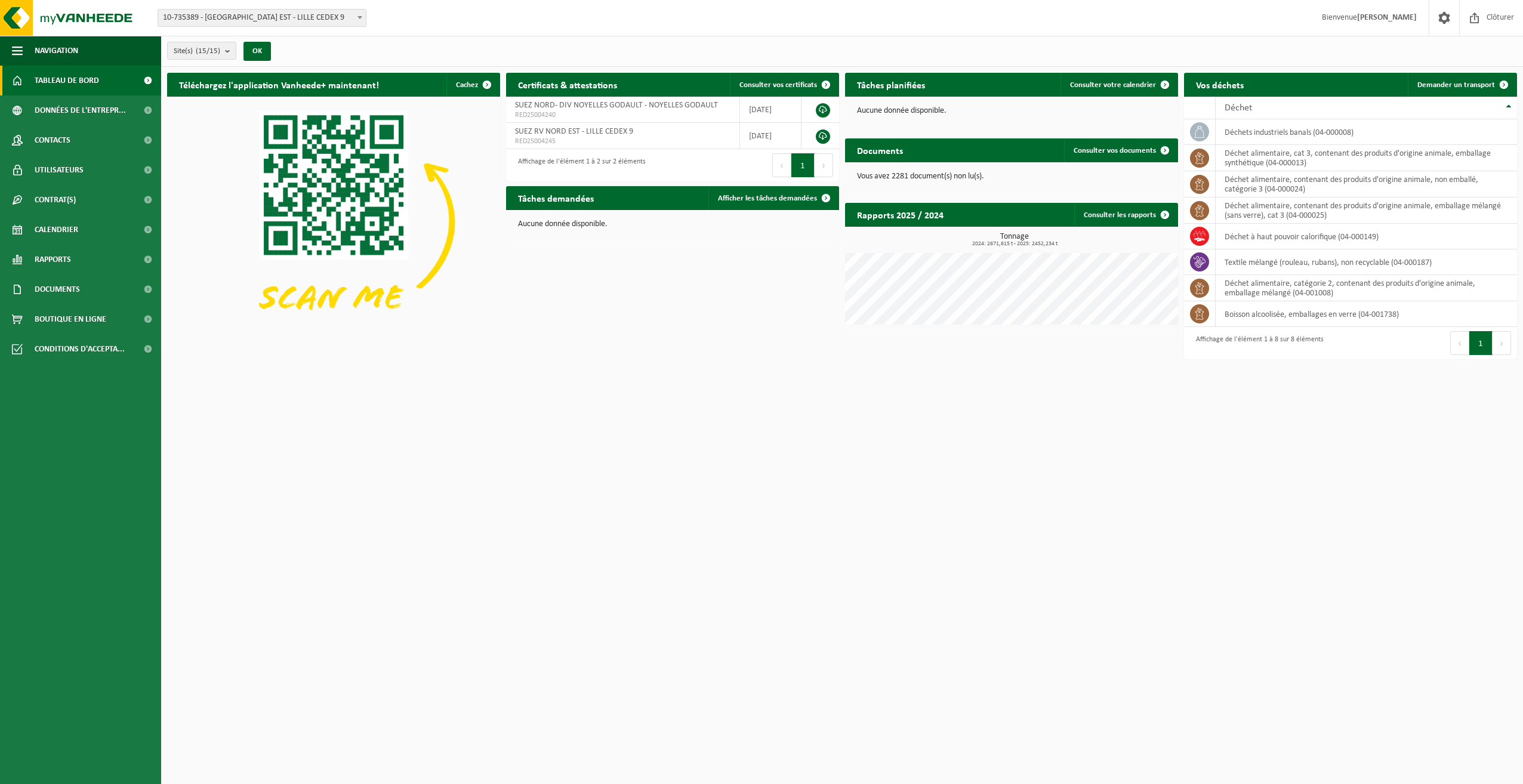
click at [359, 17] on b at bounding box center [359, 17] width 4 height 3
click at [492, 44] on div "Site(s) (15/15) Tout sélectionner Tout désélectionner Sélectionner les actifs S…" at bounding box center [842, 51] width 1362 height 31
click at [873, 426] on html "Site: 10-735389 - [GEOGRAPHIC_DATA] EST - [GEOGRAPHIC_DATA] CEDEX 9 10-964378 -…" at bounding box center [761, 392] width 1523 height 784
click at [1146, 214] on link "Consulter les rapports" at bounding box center [1125, 214] width 102 height 24
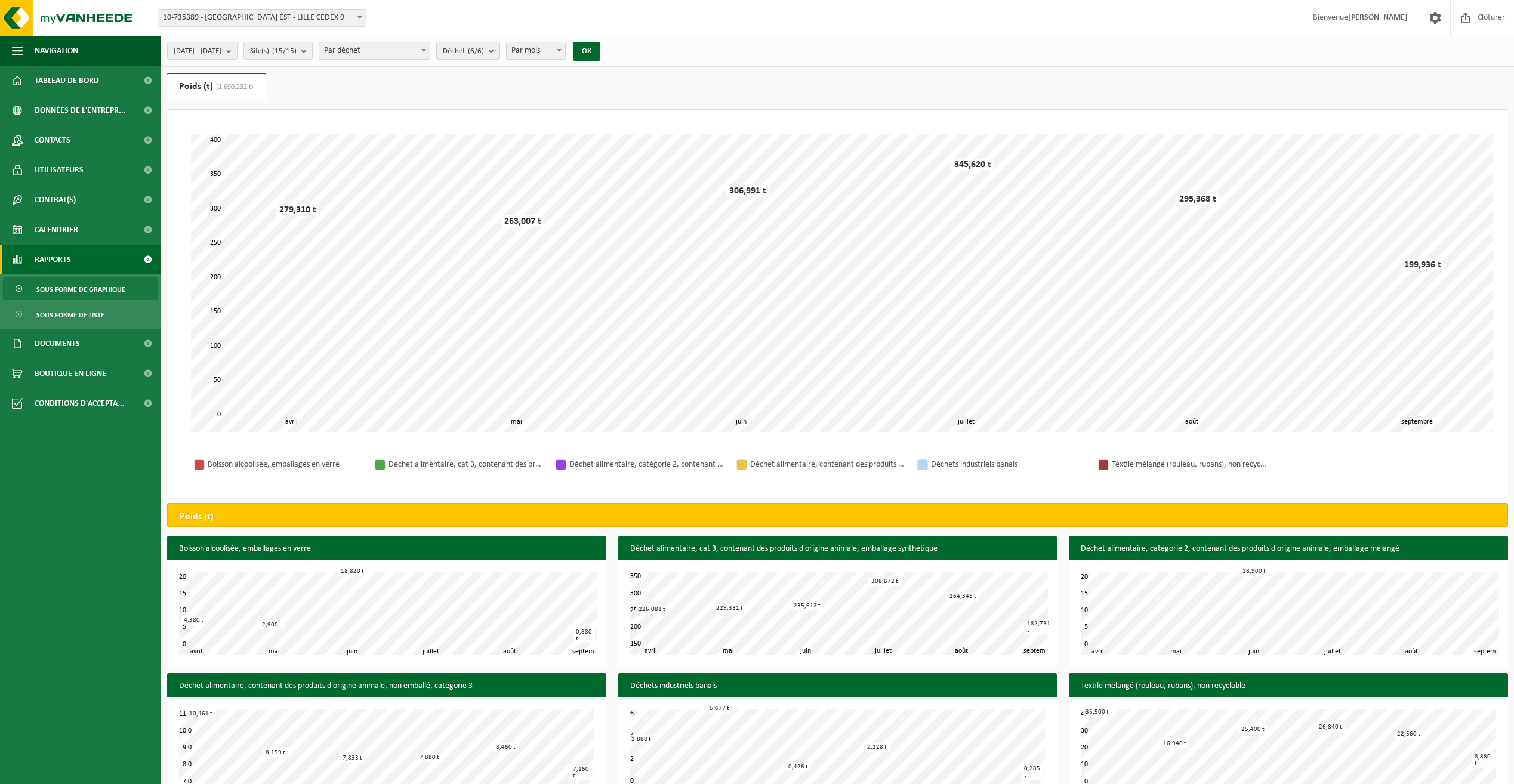
click at [979, 466] on div "Déchets industriels banals" at bounding box center [1008, 464] width 155 height 15
click at [221, 51] on span "2025-04-01 - 2025-09-22" at bounding box center [197, 51] width 48 height 18
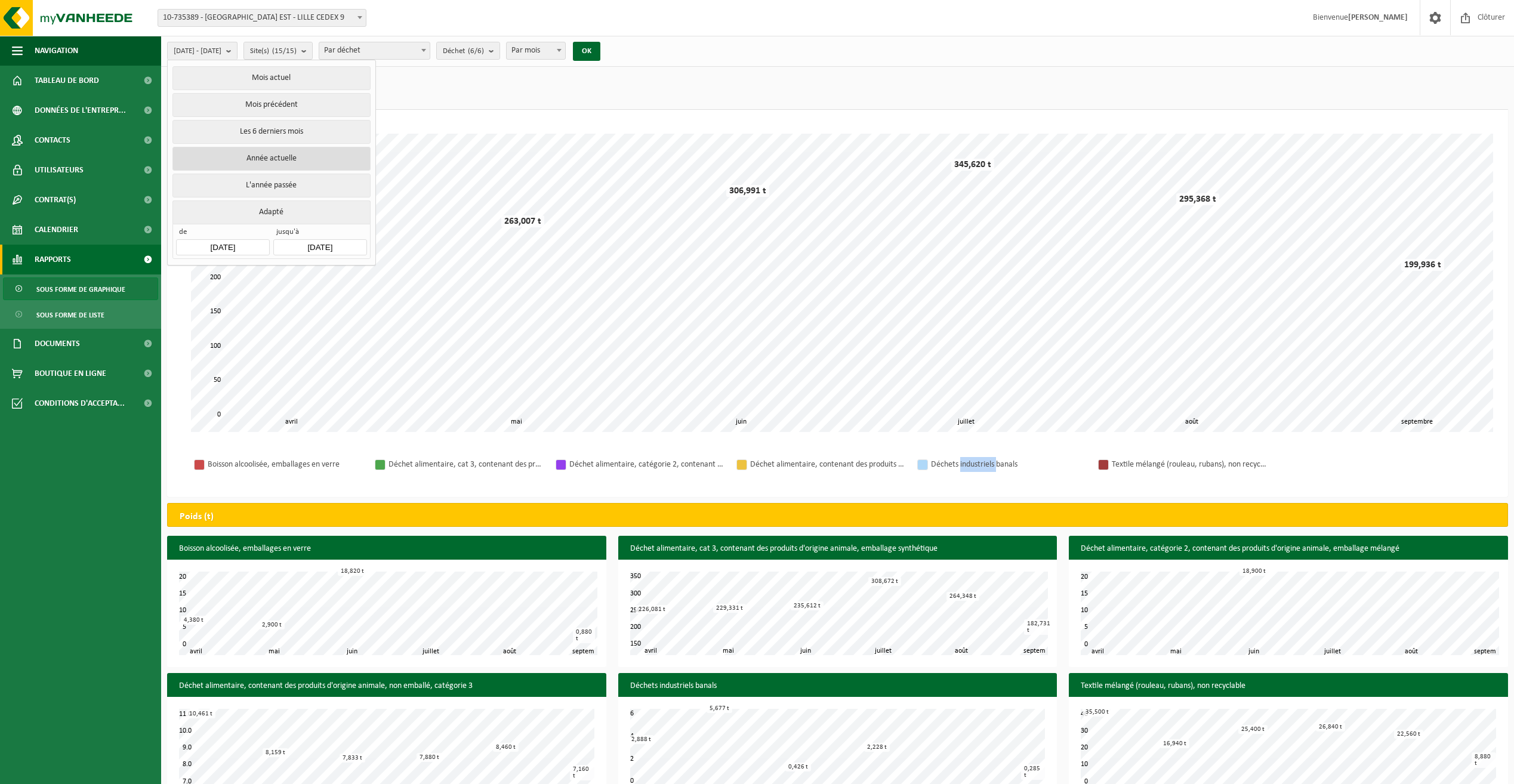
click at [271, 155] on button "Année actuelle" at bounding box center [271, 158] width 198 height 24
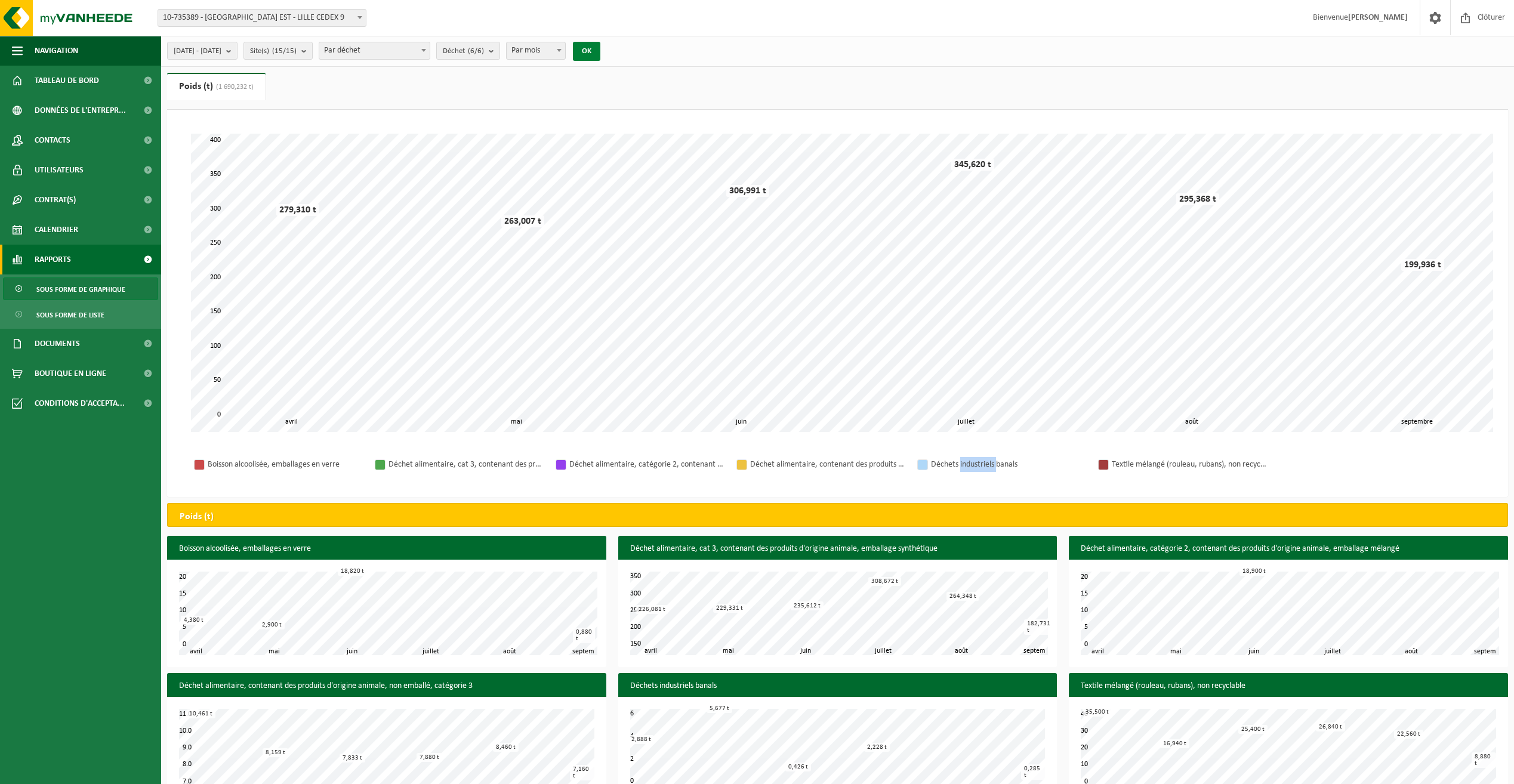
click at [601, 55] on button "OK" at bounding box center [587, 51] width 28 height 19
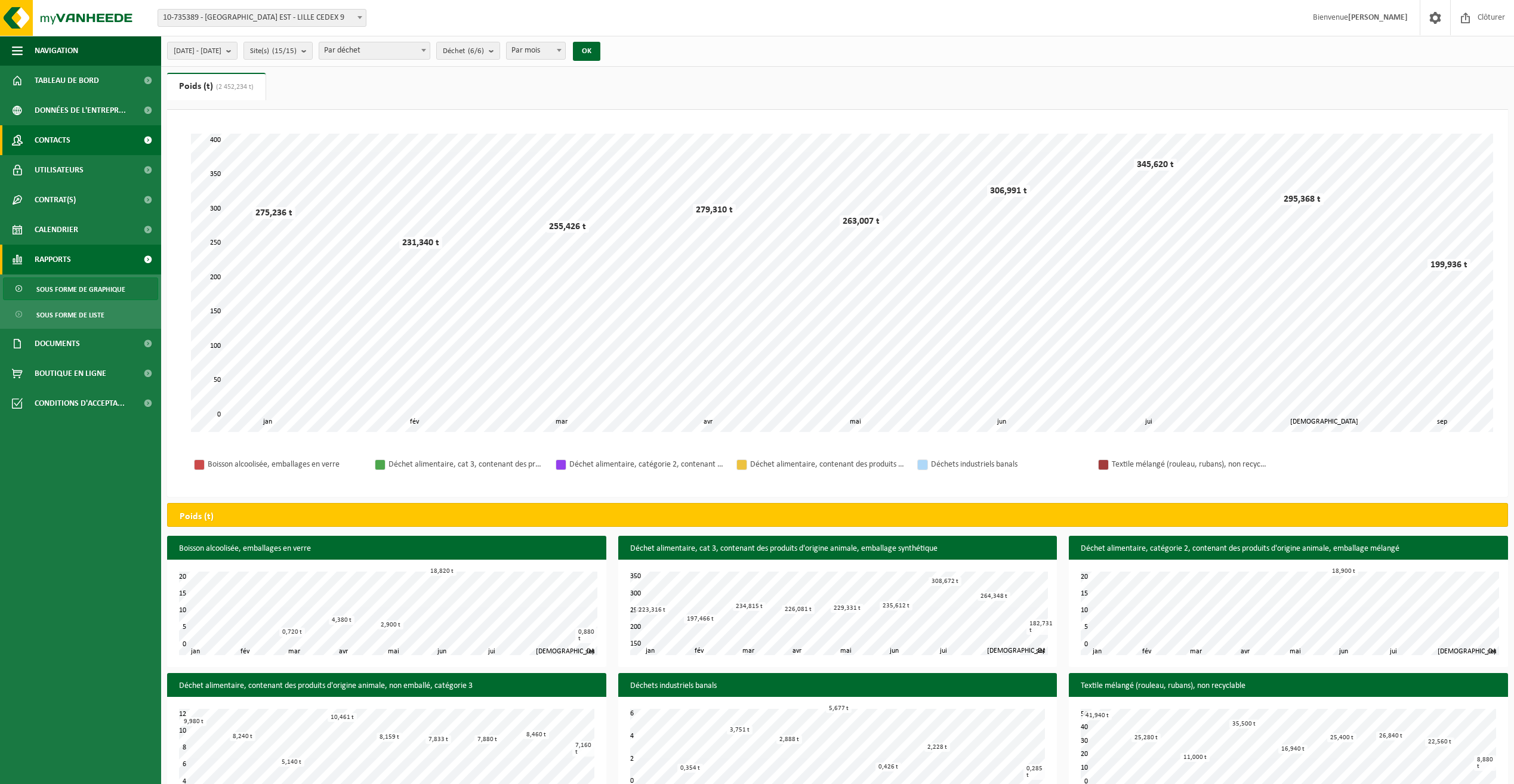
click at [70, 138] on span "Contacts" at bounding box center [52, 140] width 36 height 30
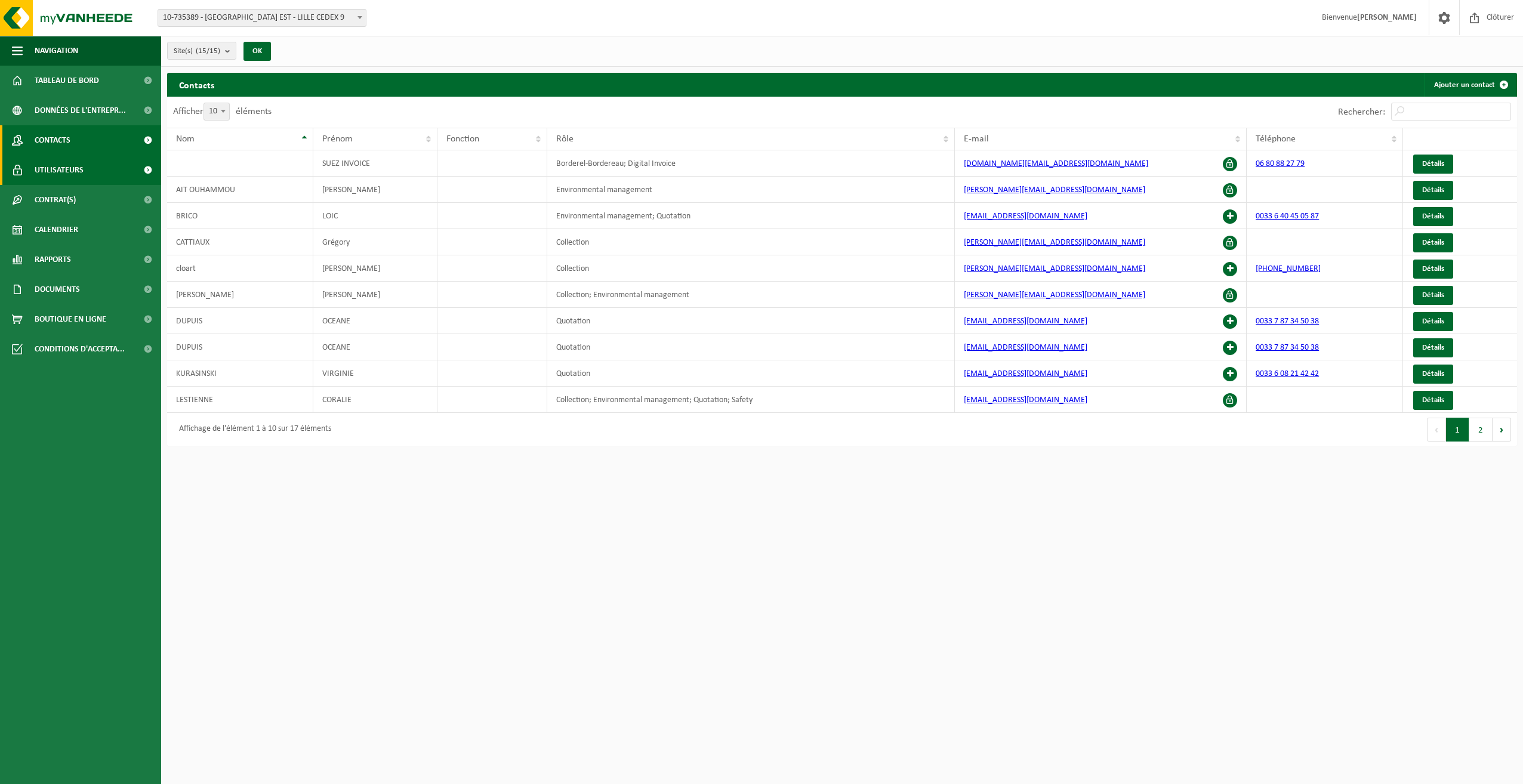
click at [62, 168] on span "Utilisateurs" at bounding box center [59, 170] width 49 height 30
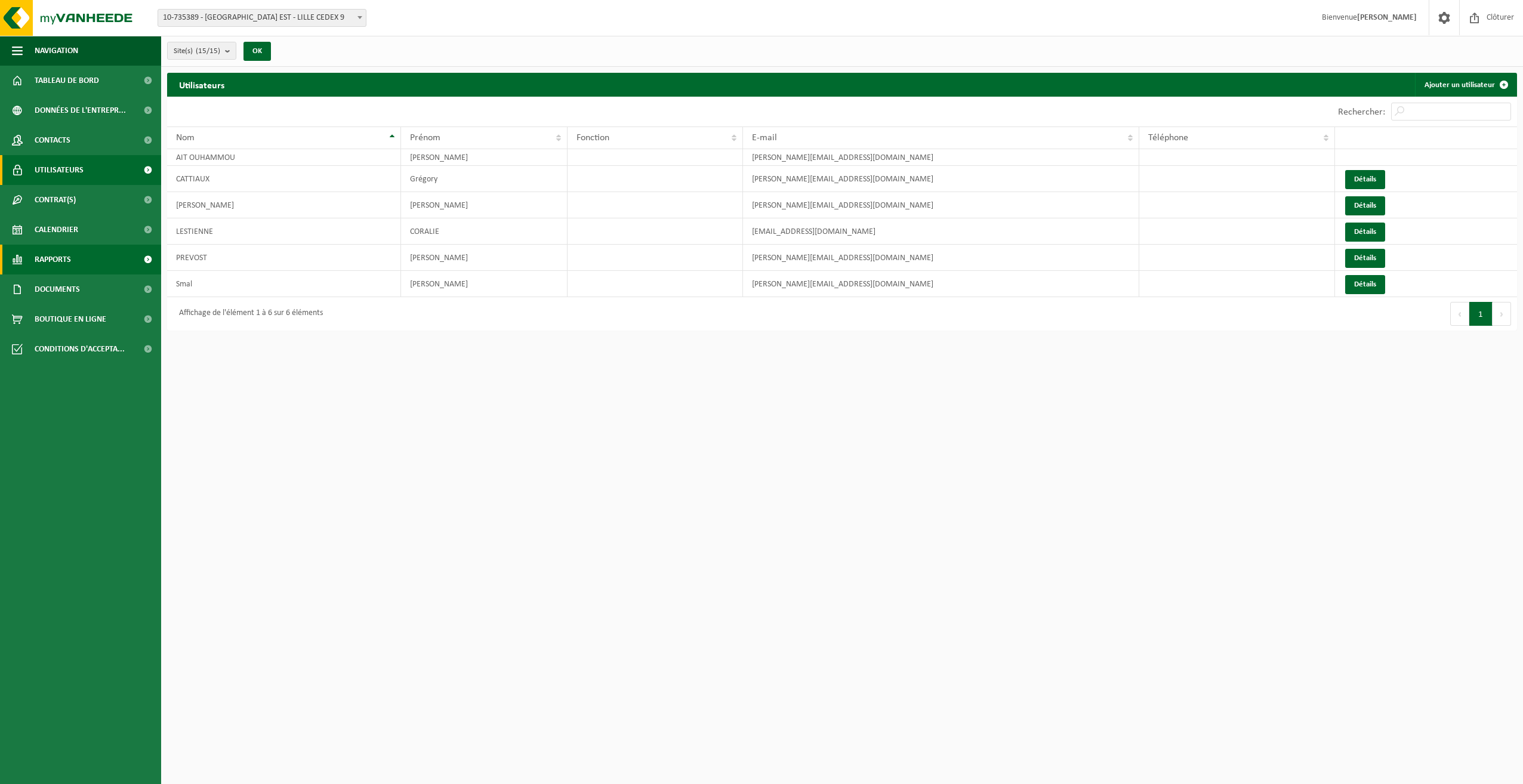
click at [65, 262] on span "Rapports" at bounding box center [52, 259] width 36 height 30
click at [69, 316] on span "Sous forme de liste" at bounding box center [70, 315] width 68 height 22
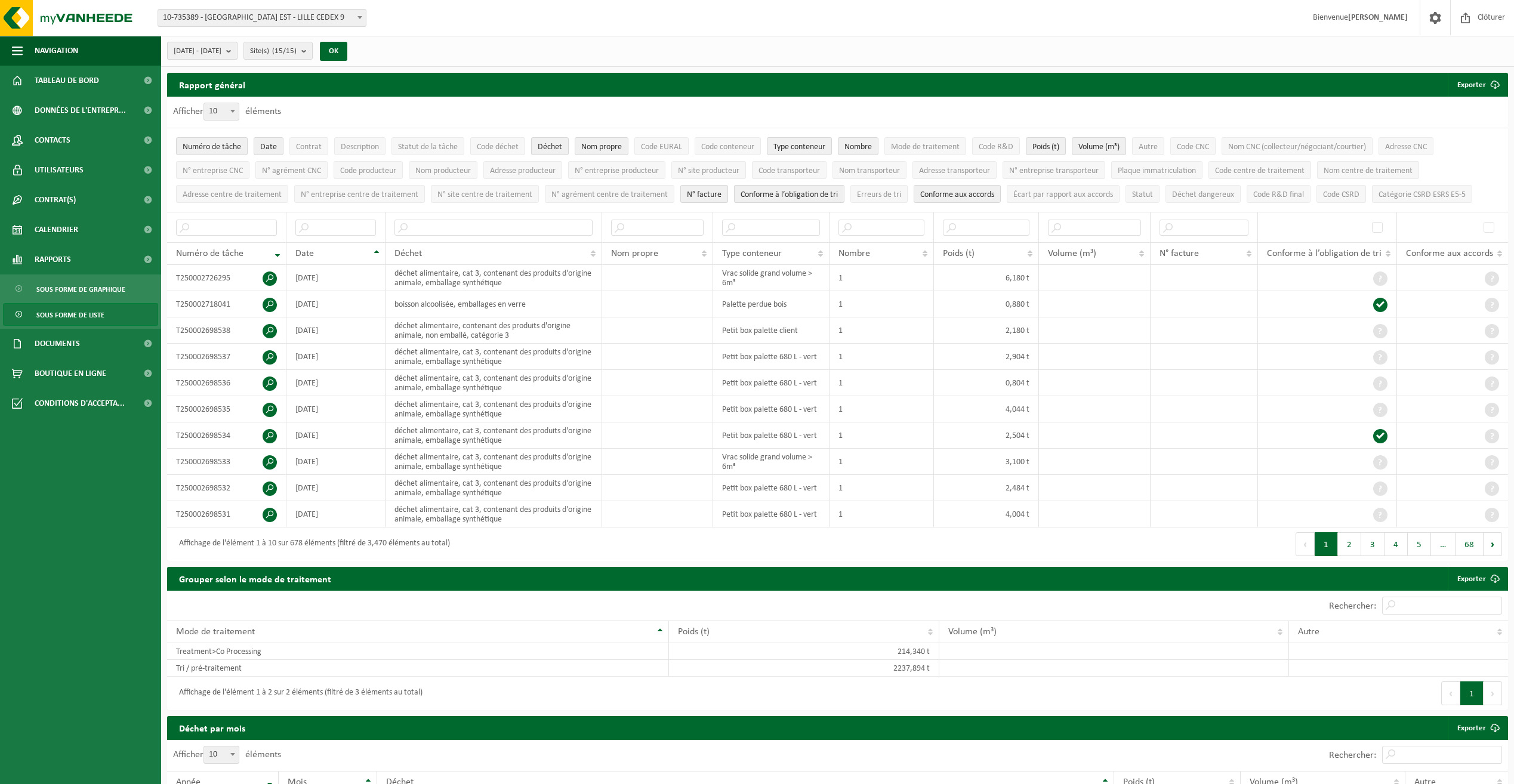
click at [221, 51] on span "[DATE] - [DATE]" at bounding box center [197, 51] width 48 height 18
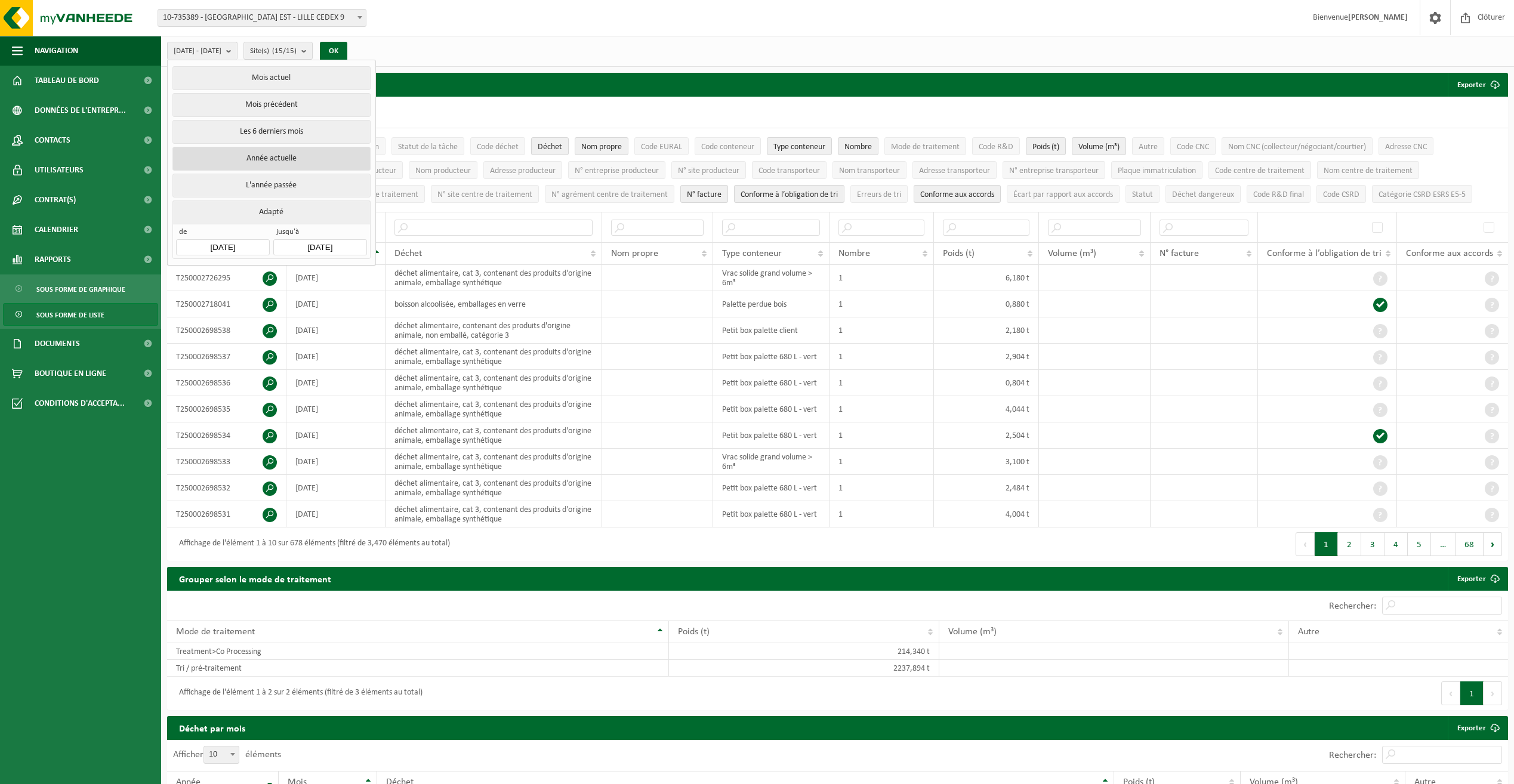
click at [276, 157] on button "Année actuelle" at bounding box center [271, 158] width 198 height 24
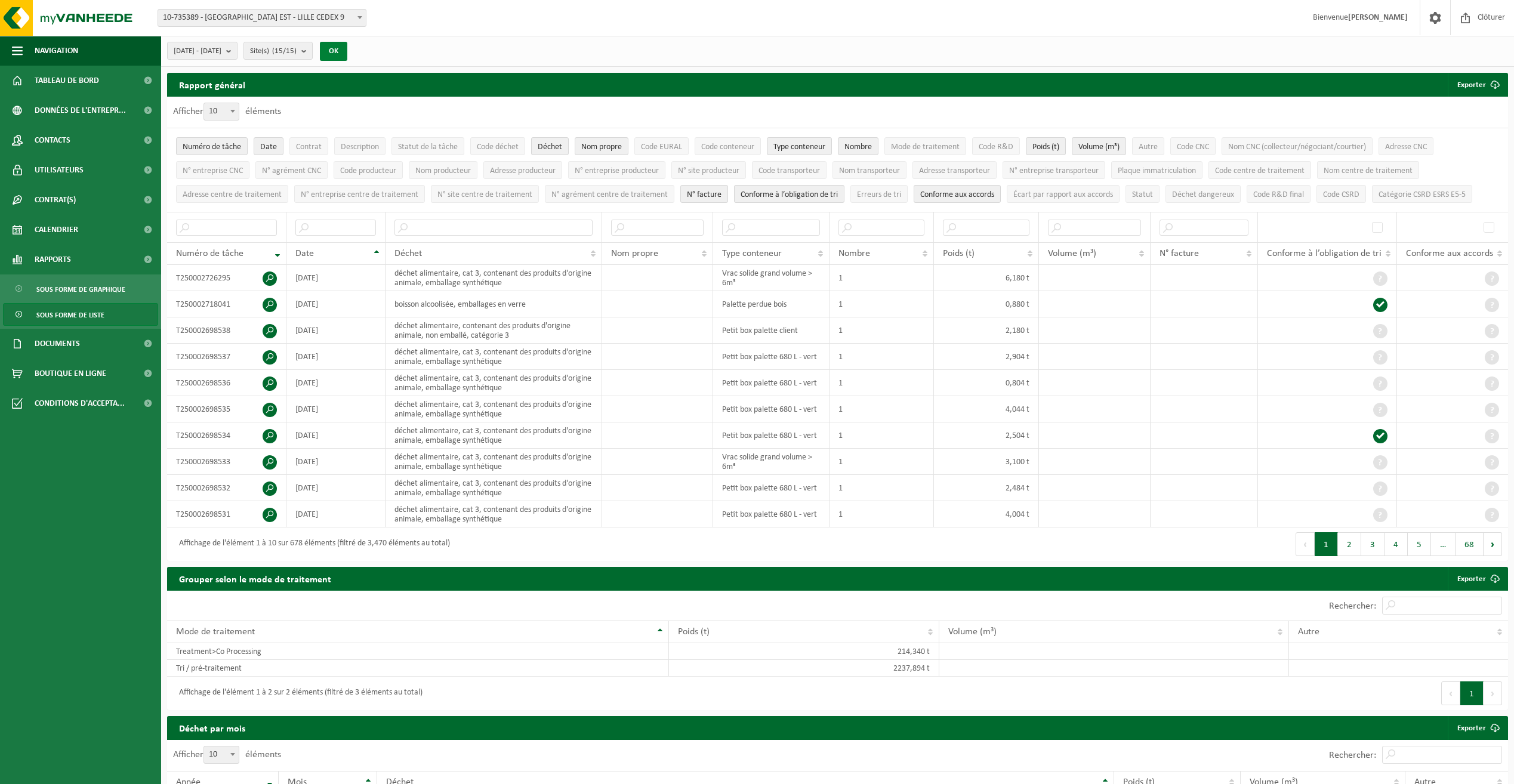
click at [347, 51] on button "OK" at bounding box center [333, 51] width 28 height 19
click at [1480, 86] on button "Exporter" at bounding box center [1477, 84] width 59 height 24
click at [1455, 134] on link "Tous les filtres disponibles" at bounding box center [1423, 132] width 165 height 24
